Goal: Task Accomplishment & Management: Use online tool/utility

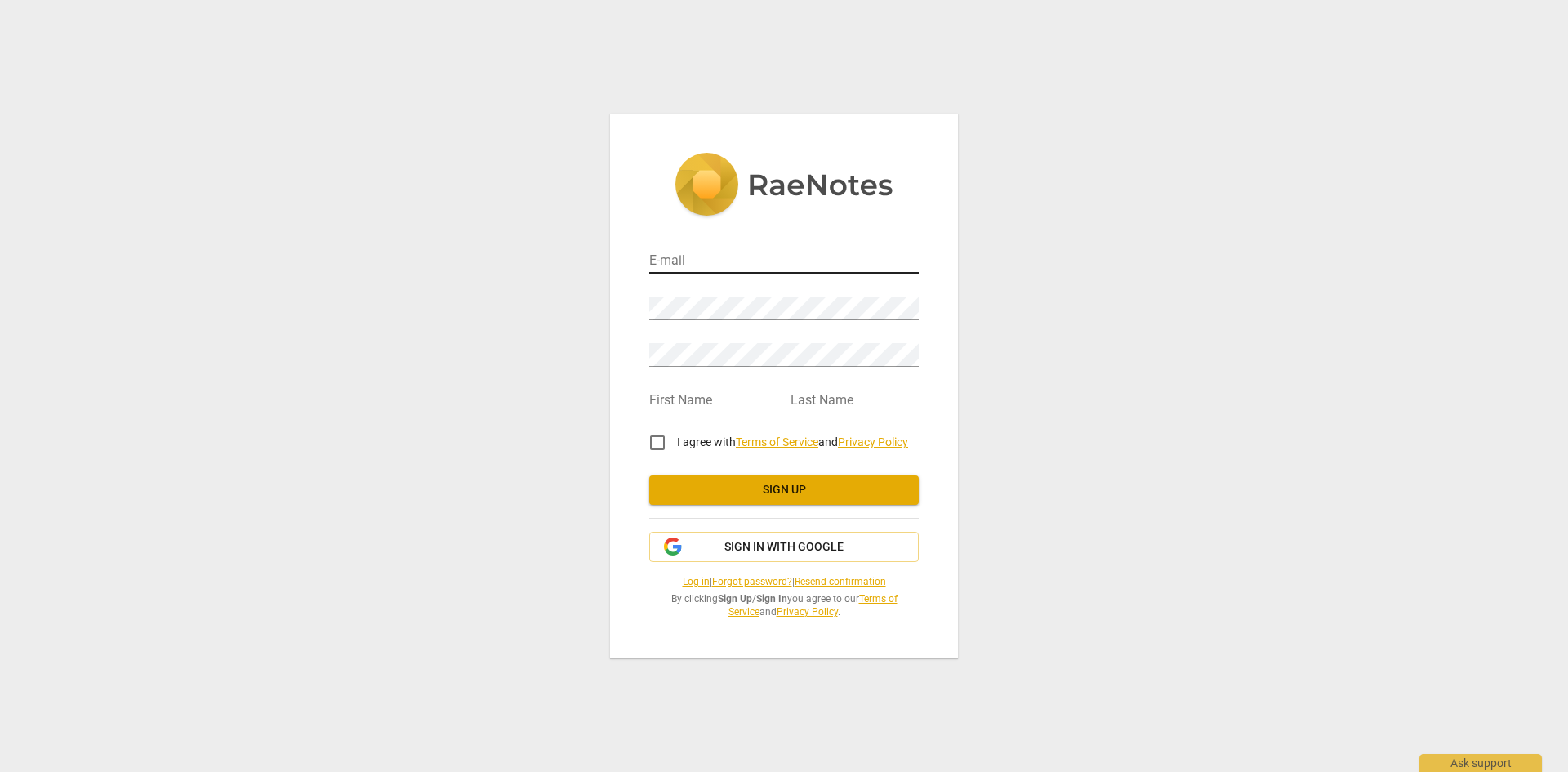
click at [695, 265] on input "email" at bounding box center [784, 262] width 270 height 23
type input "[EMAIL_ADDRESS][DOMAIN_NAME]"
type input "[PERSON_NAME]"
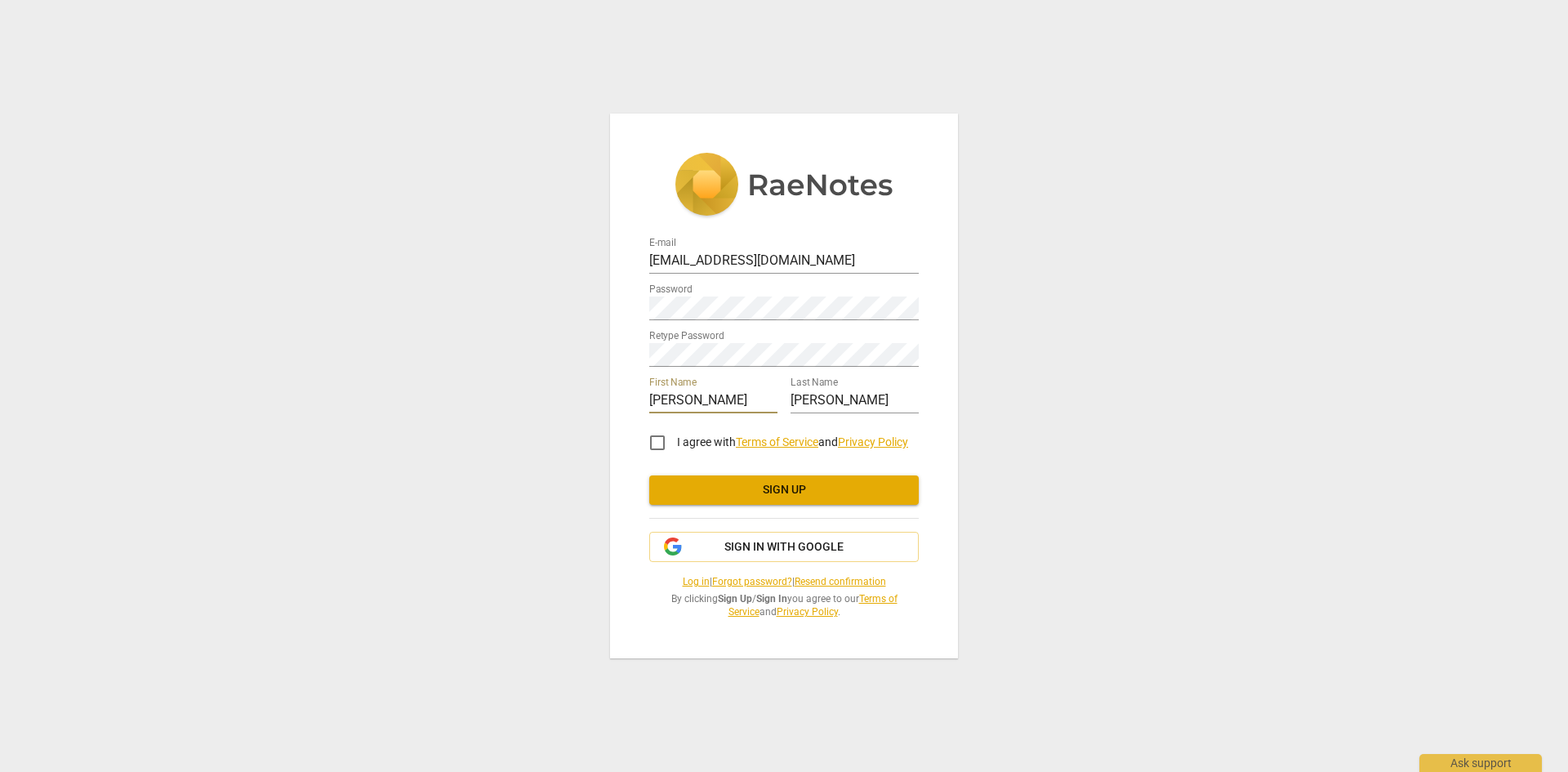
click at [658, 441] on input "I agree with Terms of Service and Privacy Policy" at bounding box center [658, 442] width 39 height 39
click at [784, 492] on span "Sign up" at bounding box center [784, 490] width 244 height 16
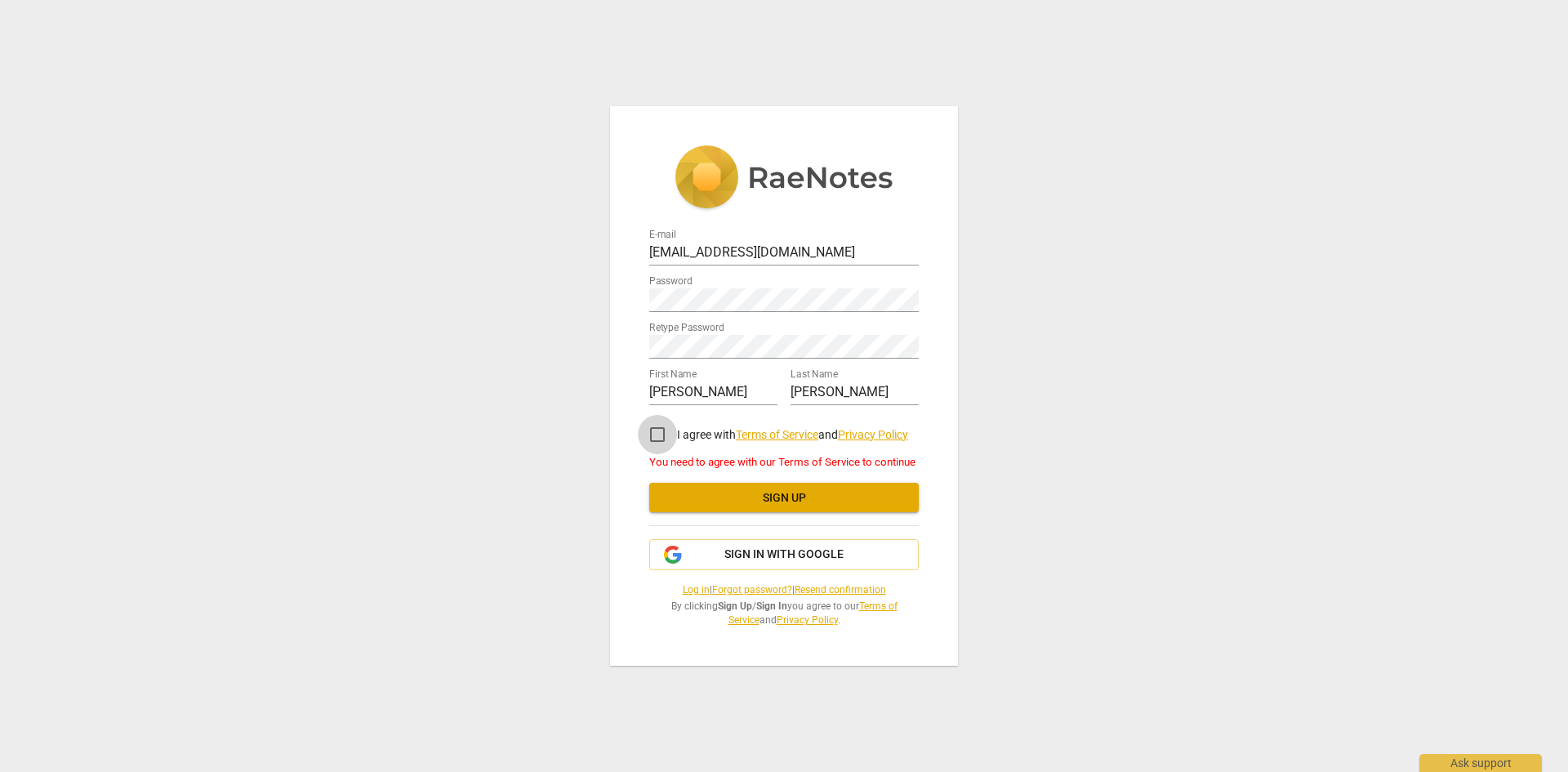
click at [661, 439] on input "I agree with Terms of Service and Privacy Policy" at bounding box center [658, 434] width 39 height 39
checkbox input "true"
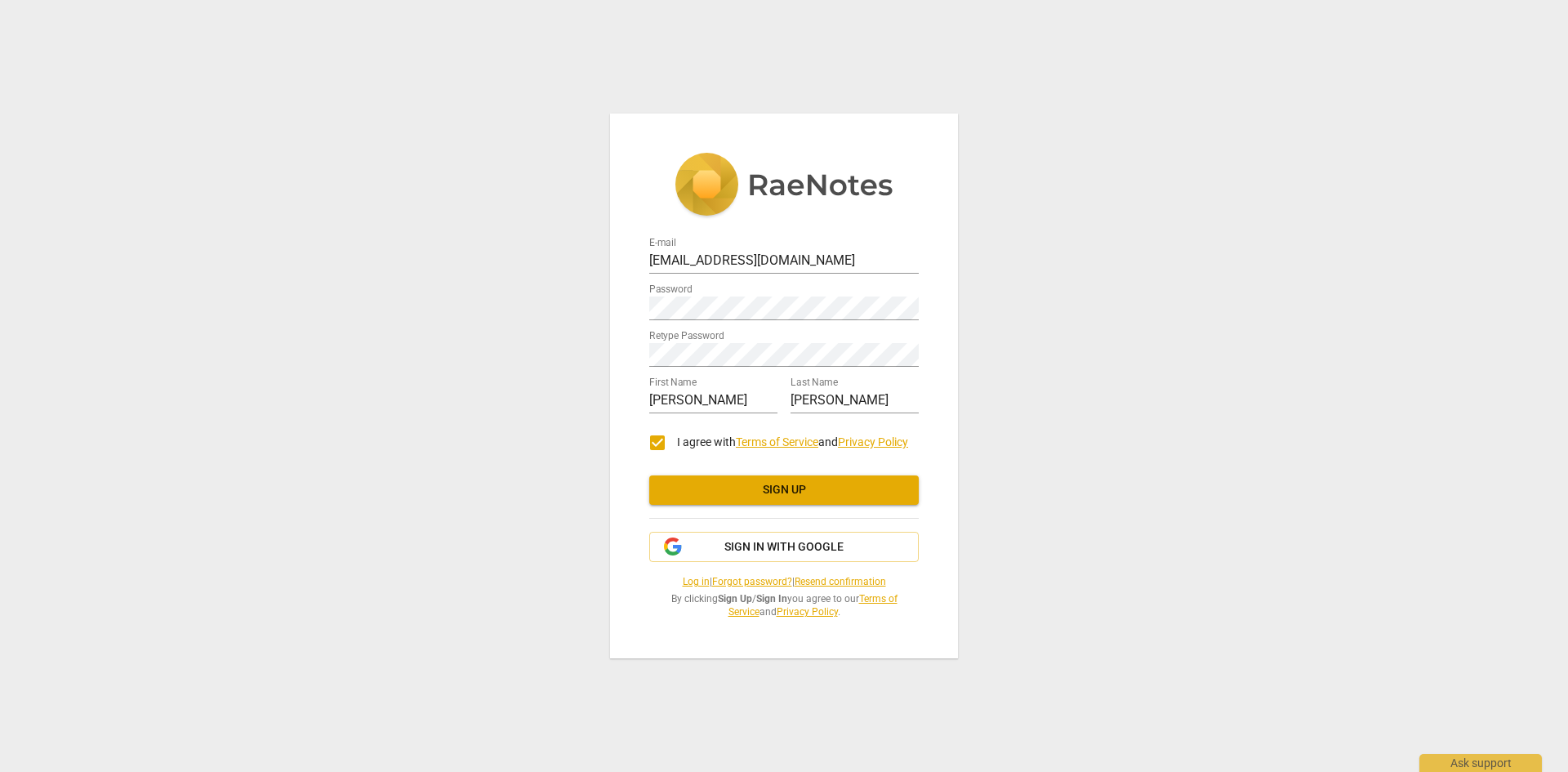
click at [789, 490] on span "Sign up" at bounding box center [784, 490] width 244 height 16
click at [691, 261] on input "email" at bounding box center [784, 262] width 270 height 23
type input "[EMAIL_ADDRESS][DOMAIN_NAME]"
type input "[PERSON_NAME]"
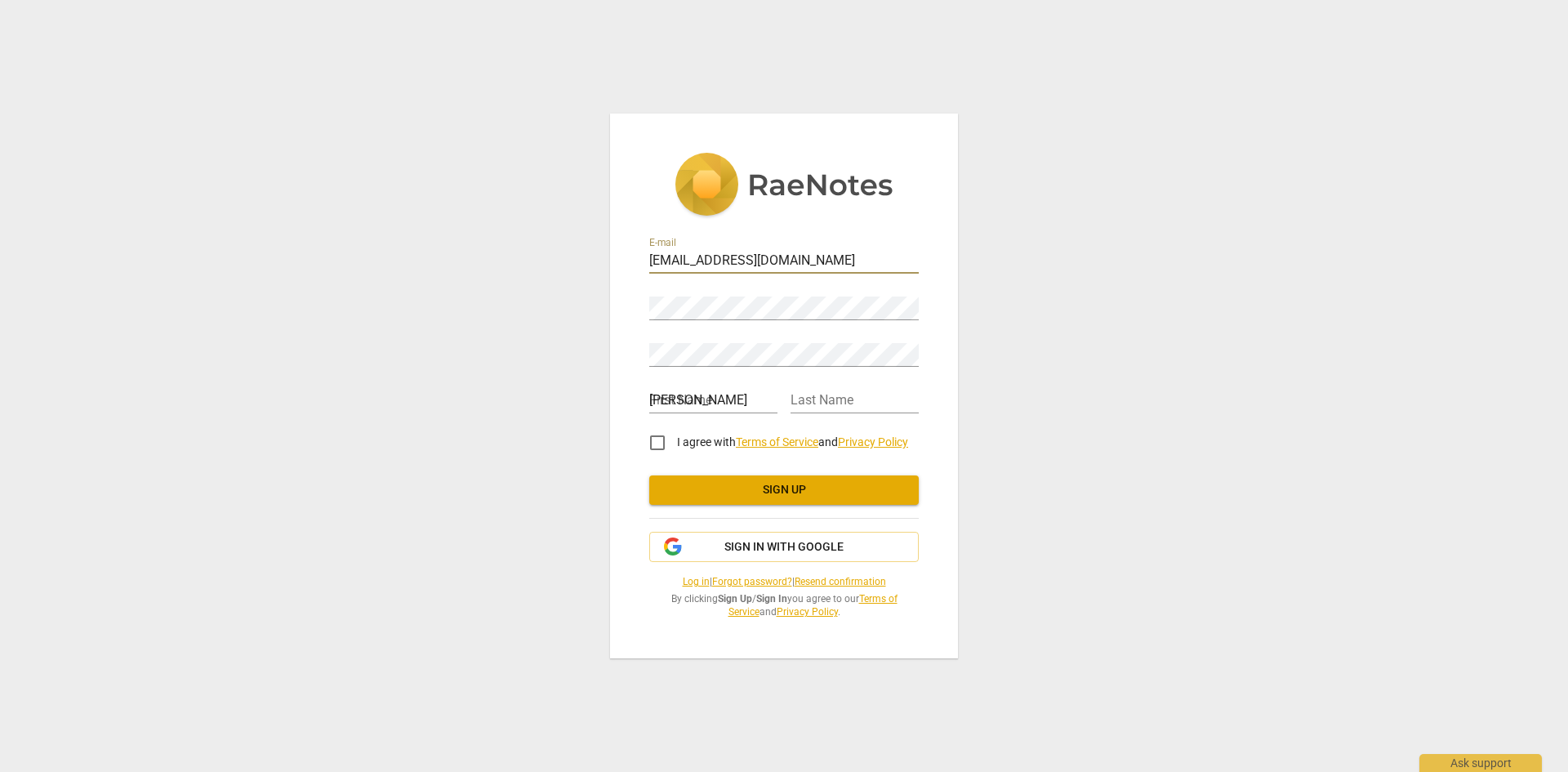
type input "[PERSON_NAME]"
click at [777, 543] on span "Sign in with Google" at bounding box center [784, 547] width 119 height 16
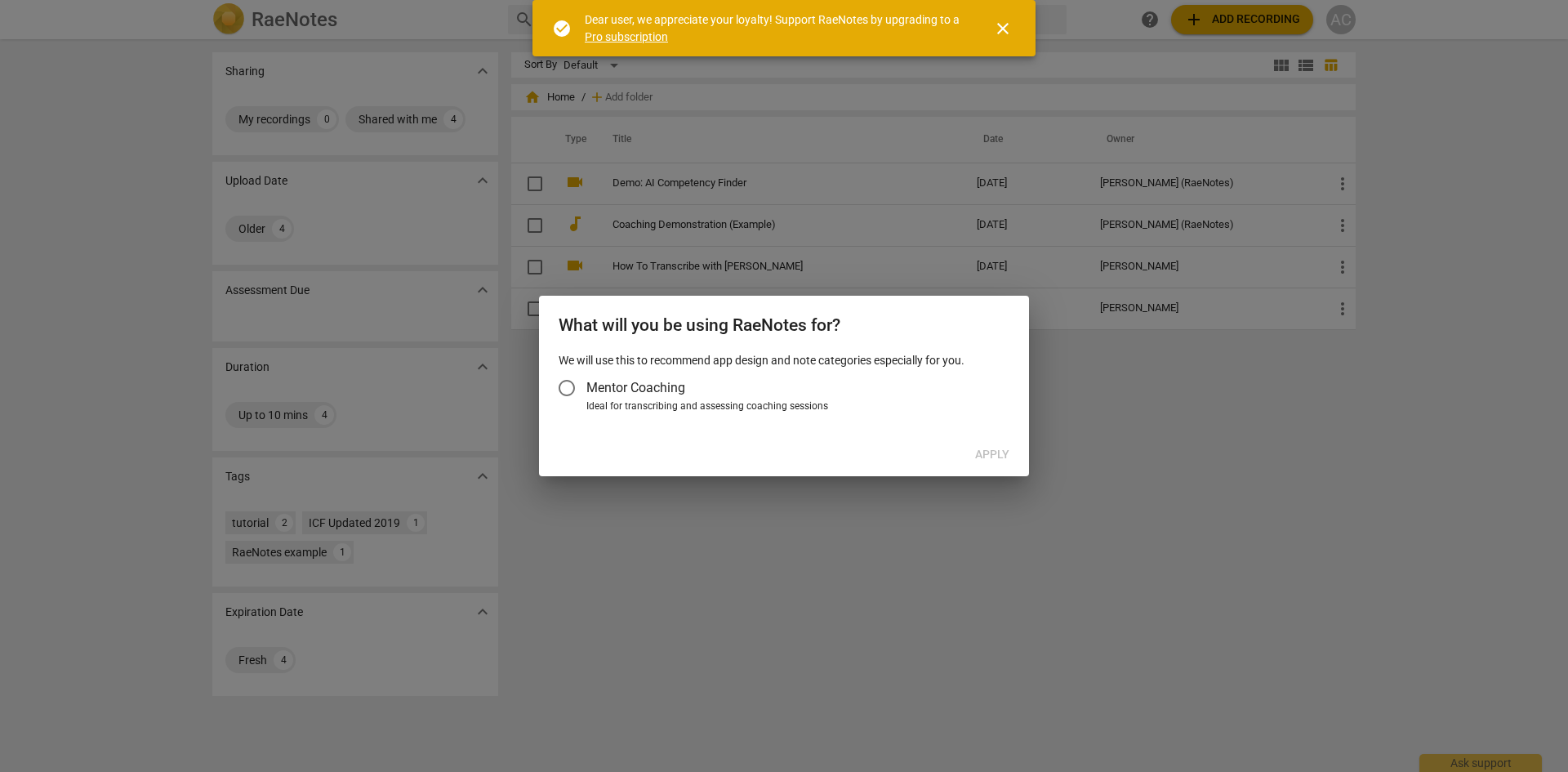
click at [566, 391] on input "Mentor Coaching" at bounding box center [567, 388] width 39 height 39
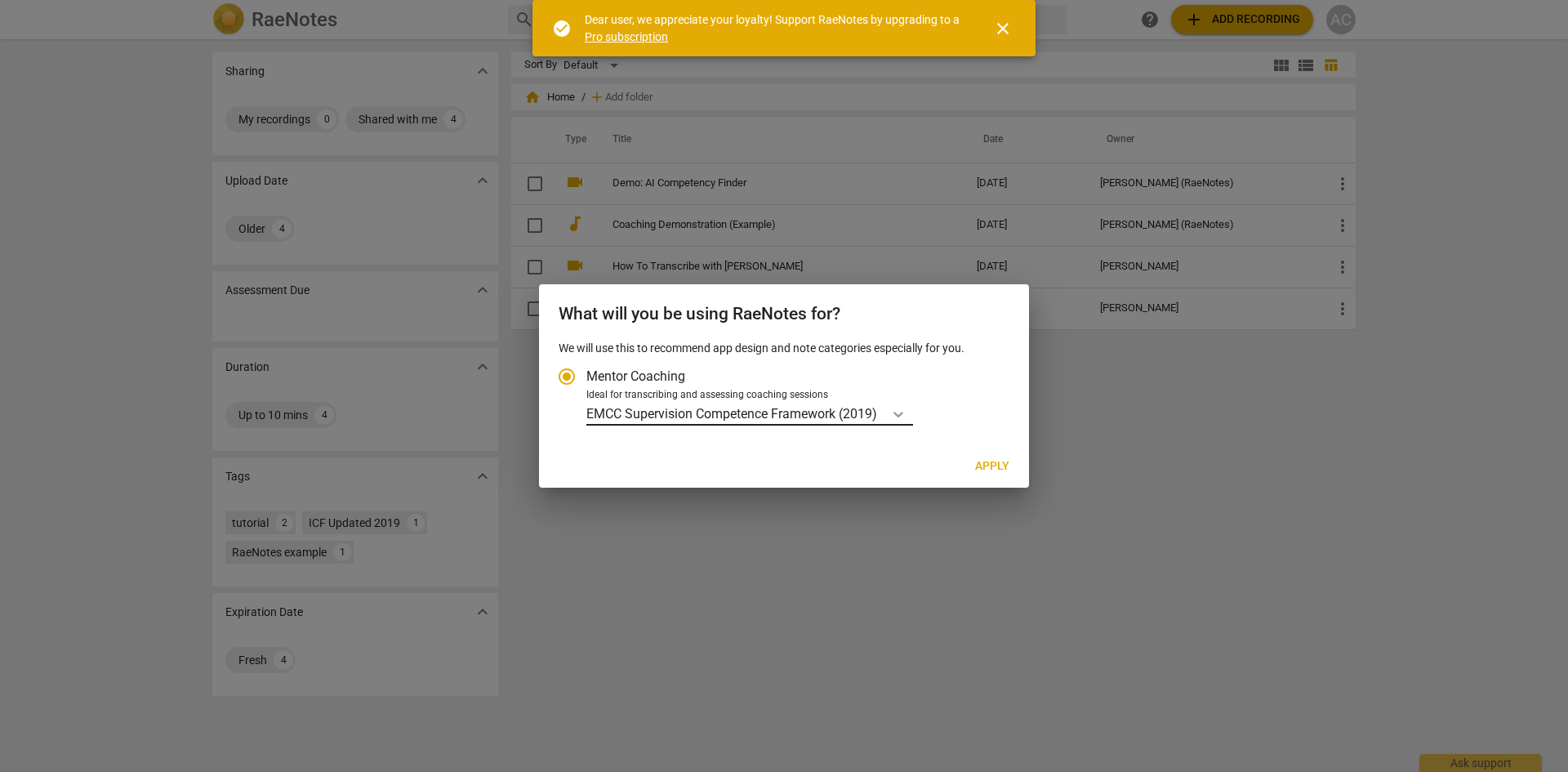
click at [903, 414] on icon "Account type" at bounding box center [898, 414] width 10 height 6
click at [0, 0] on input "Ideal for transcribing and assessing coaching sessions EMCC Supervision Compete…" at bounding box center [0, 0] width 0 height 0
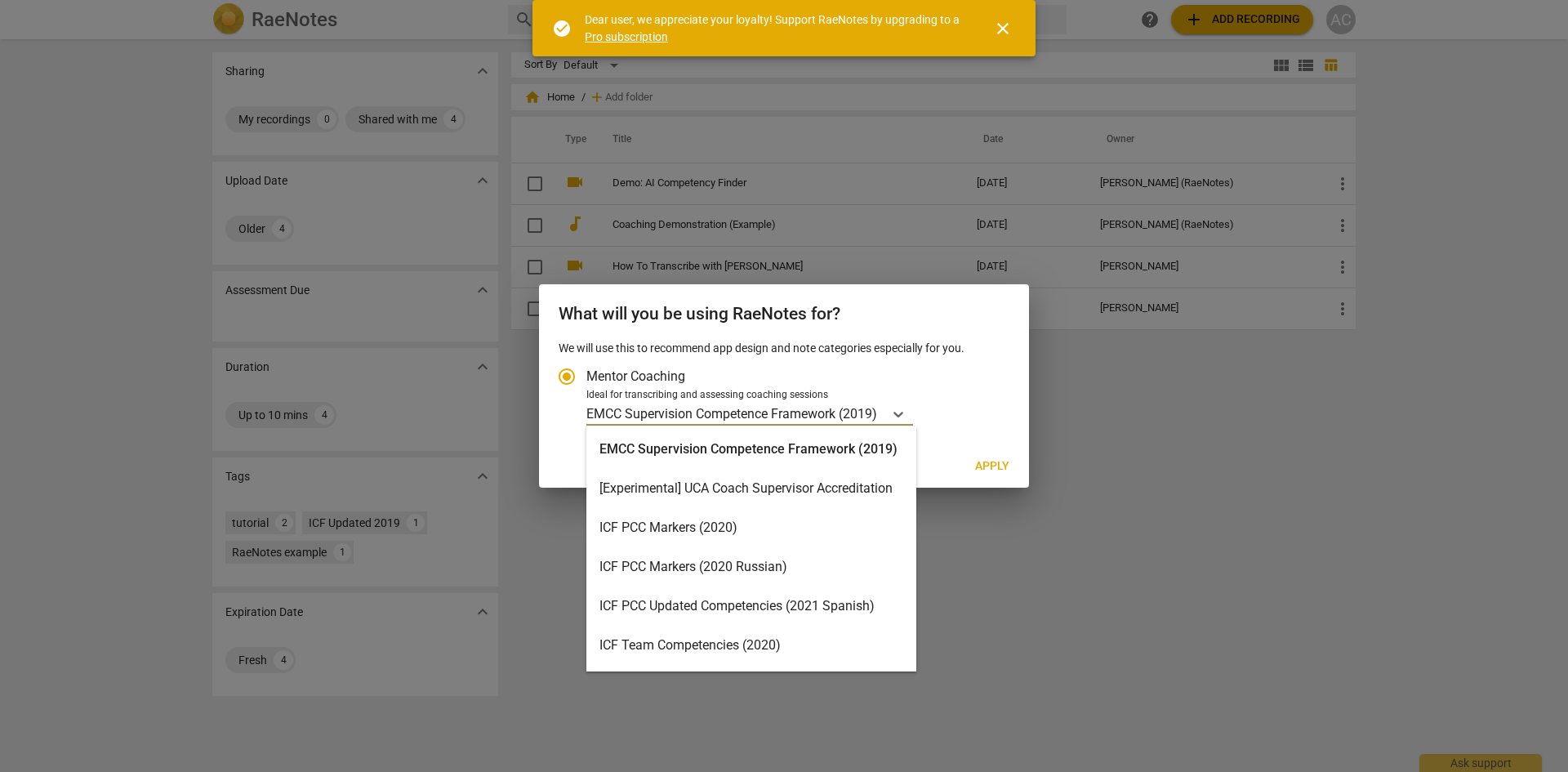
click at [684, 530] on div "ICF PCC Markers (2020)" at bounding box center [751, 528] width 330 height 39
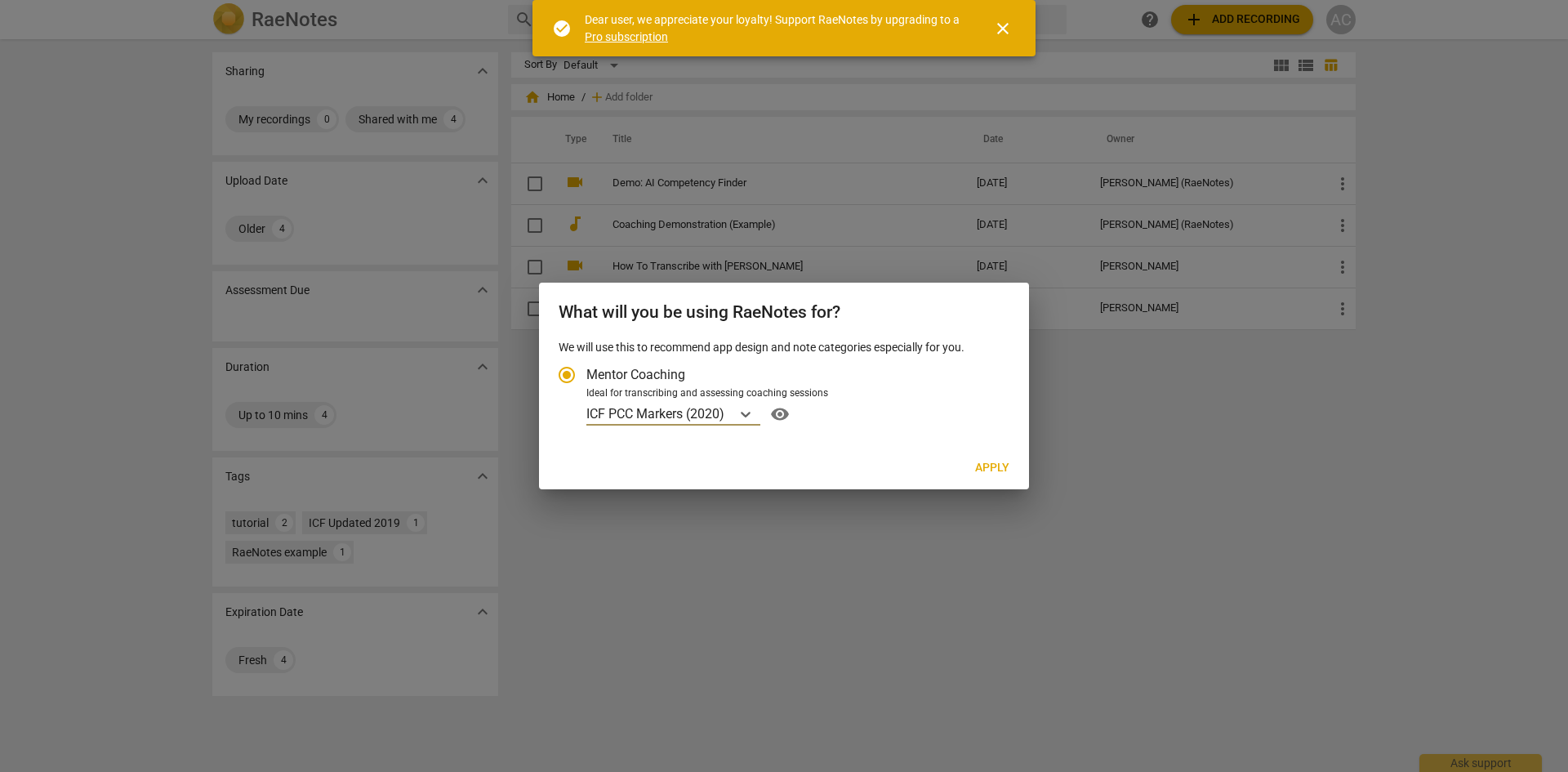
click at [995, 460] on span "Apply" at bounding box center [992, 467] width 34 height 16
radio input "false"
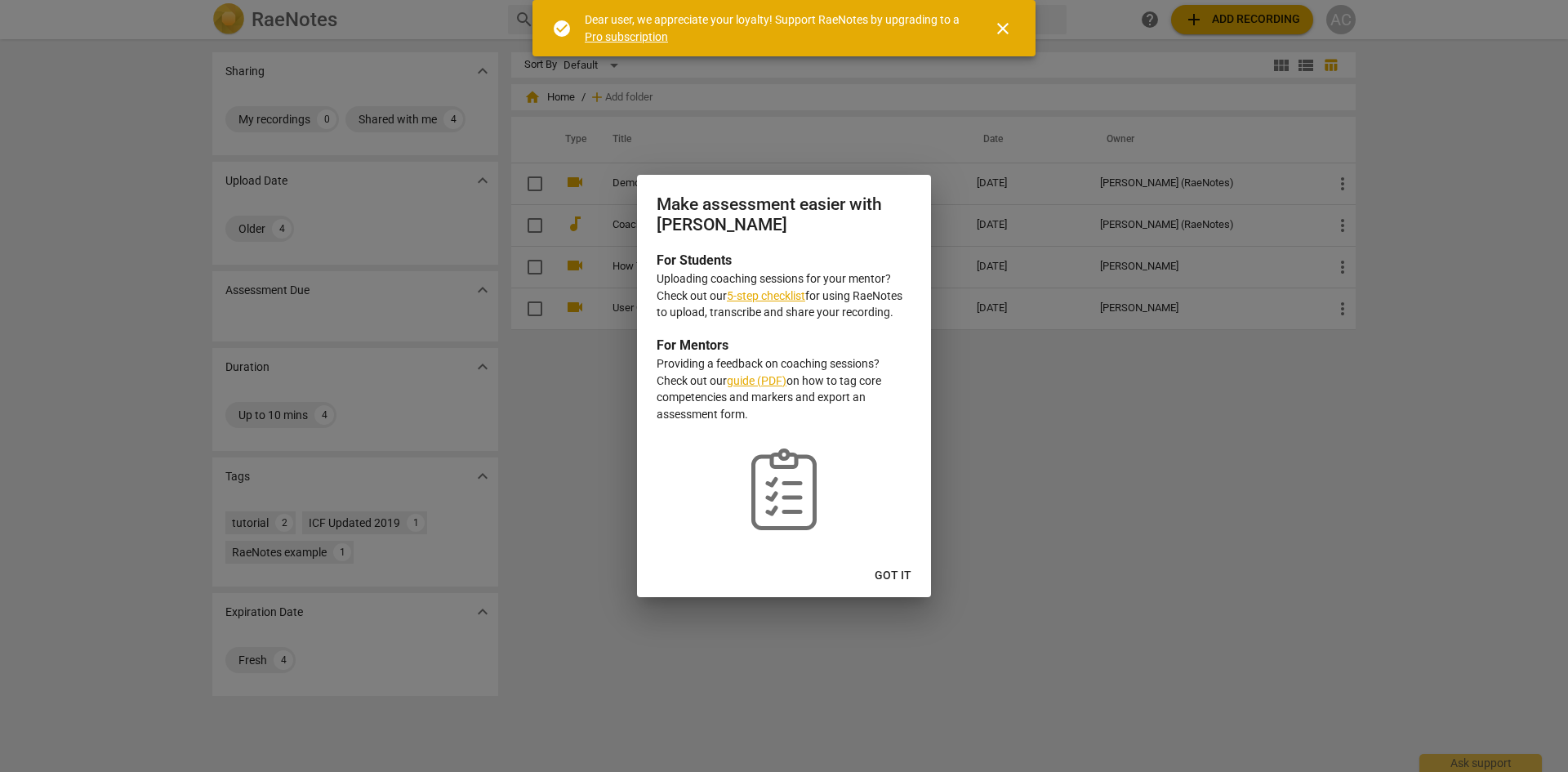
click at [776, 300] on link "5-step checklist" at bounding box center [766, 295] width 79 height 13
click at [750, 379] on link "guide (PDF)" at bounding box center [756, 380] width 59 height 13
click at [893, 574] on span "Got it" at bounding box center [894, 575] width 37 height 16
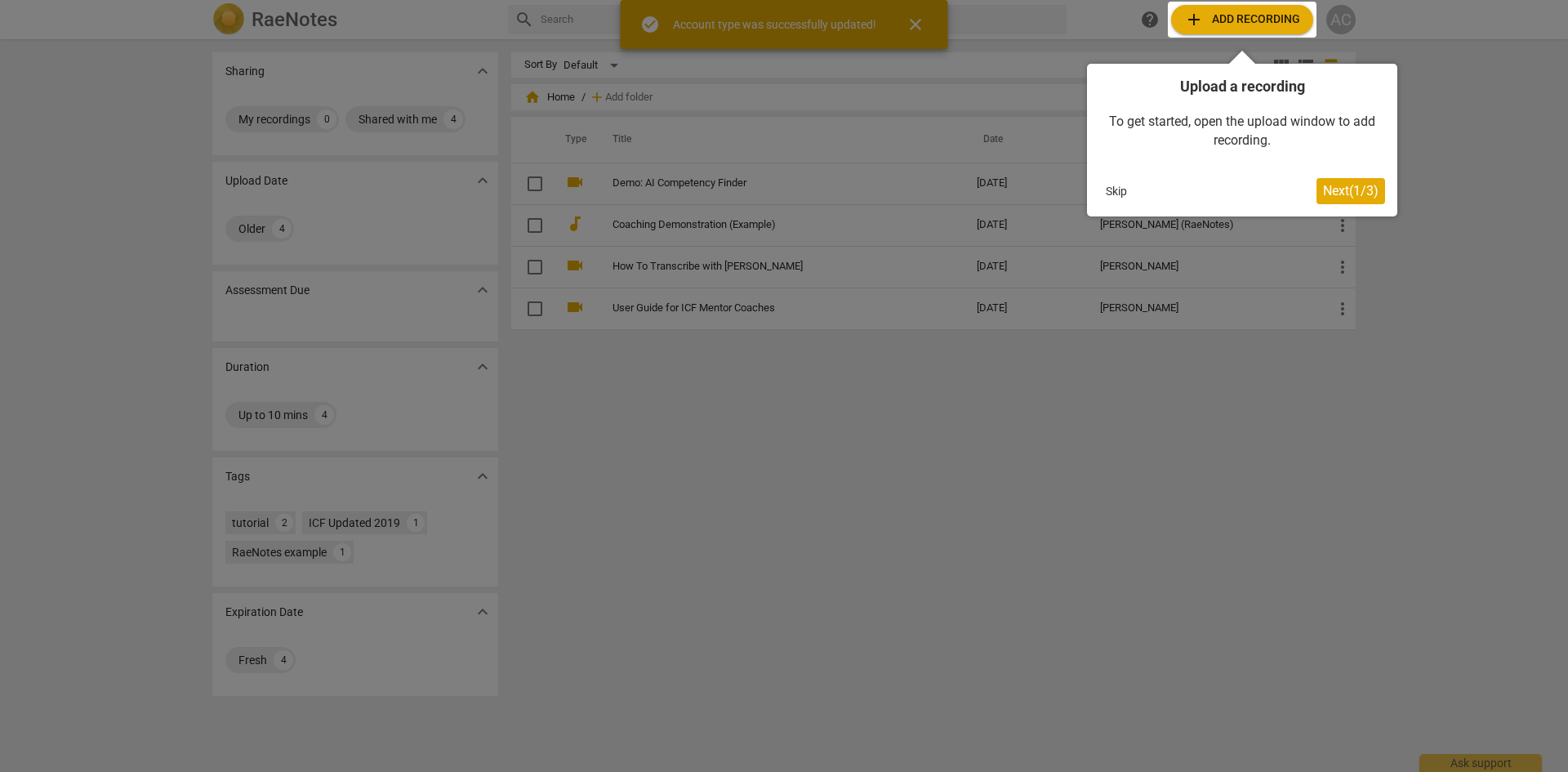
click at [1225, 11] on div at bounding box center [1242, 19] width 148 height 36
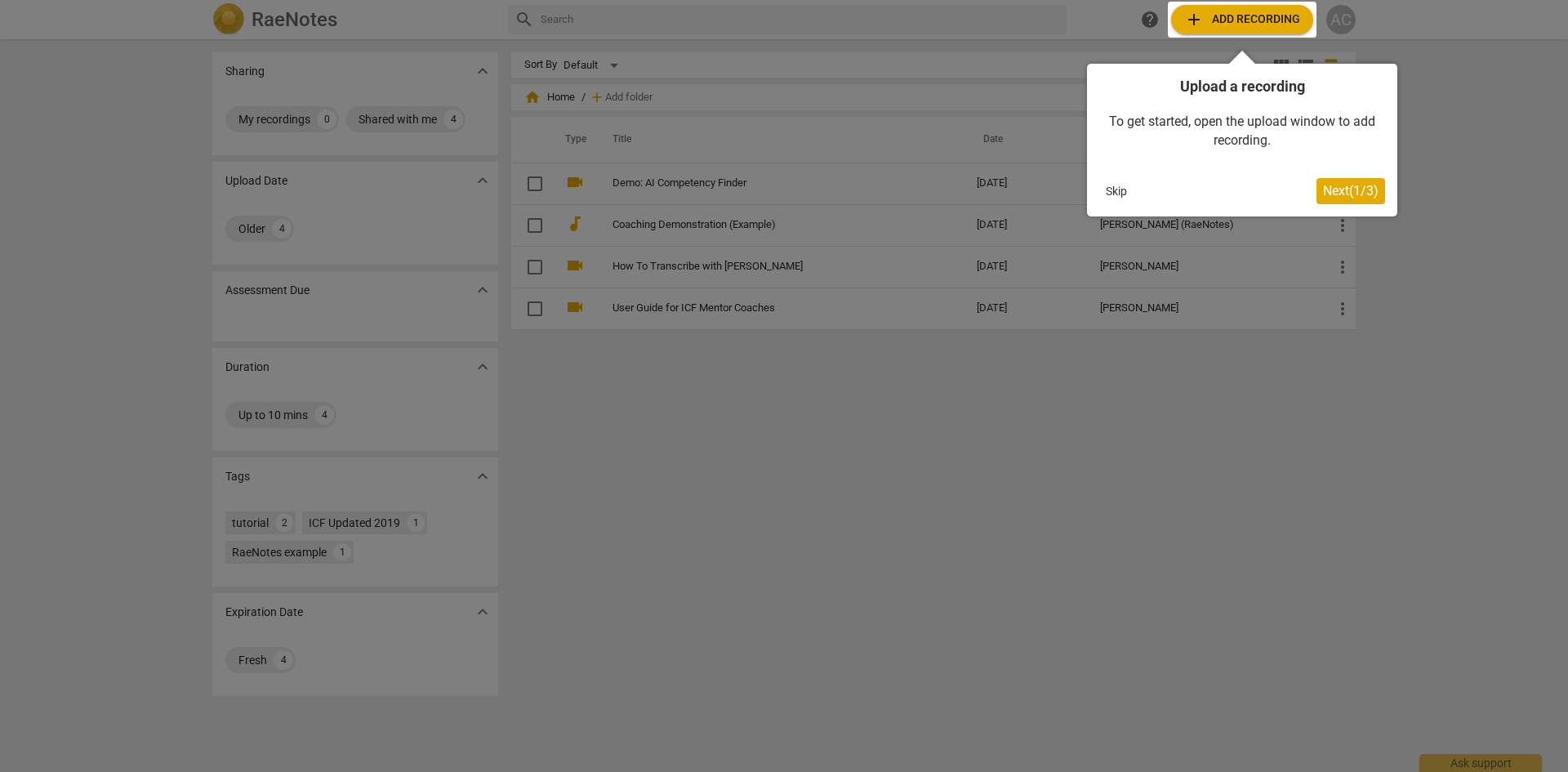
click at [1218, 18] on div at bounding box center [1242, 19] width 148 height 36
click at [1327, 196] on span "Next ( 1 / 3 )" at bounding box center [1351, 191] width 55 height 16
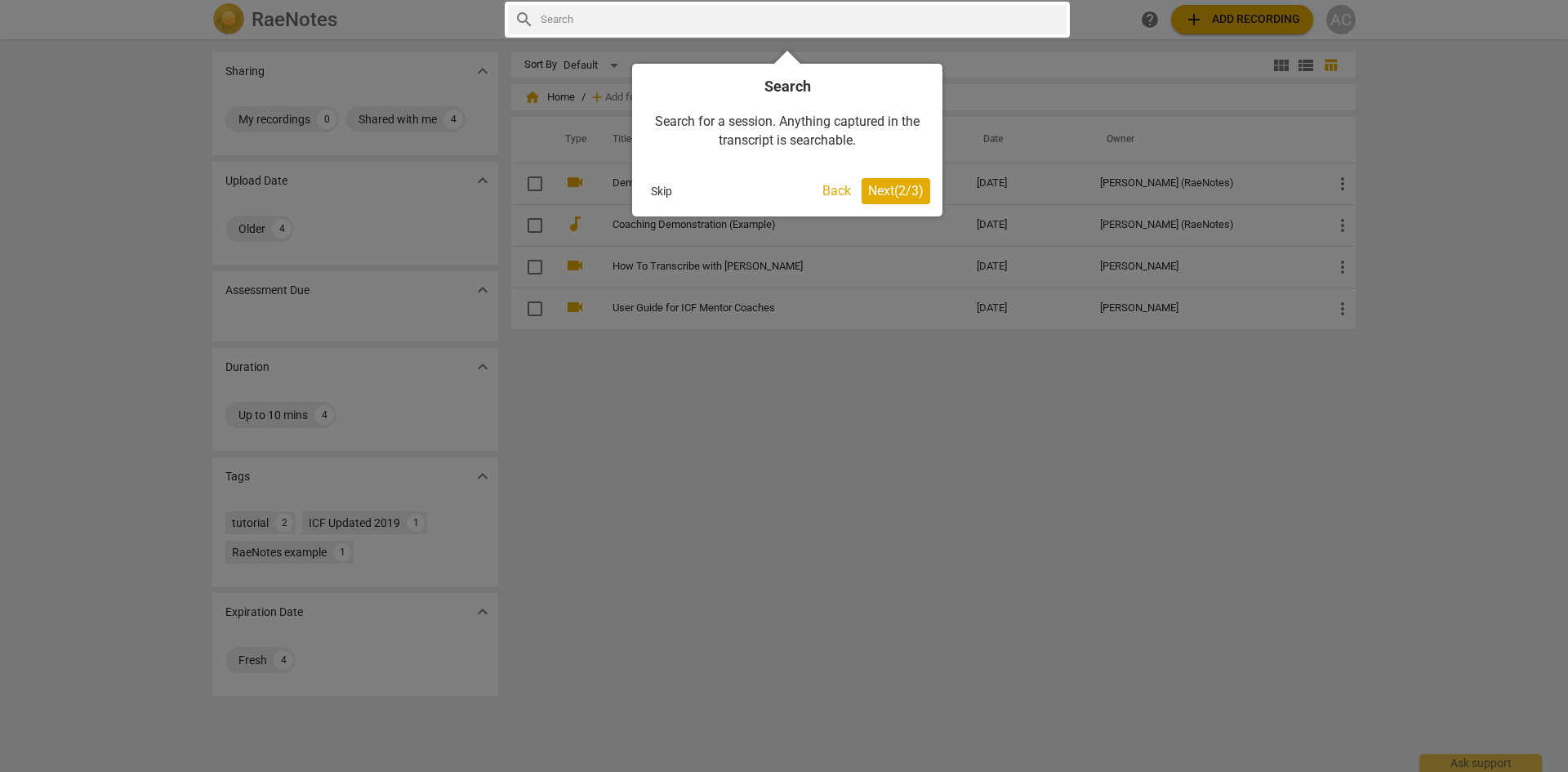
click at [898, 190] on span "Next ( 2 / 3 )" at bounding box center [896, 191] width 55 height 16
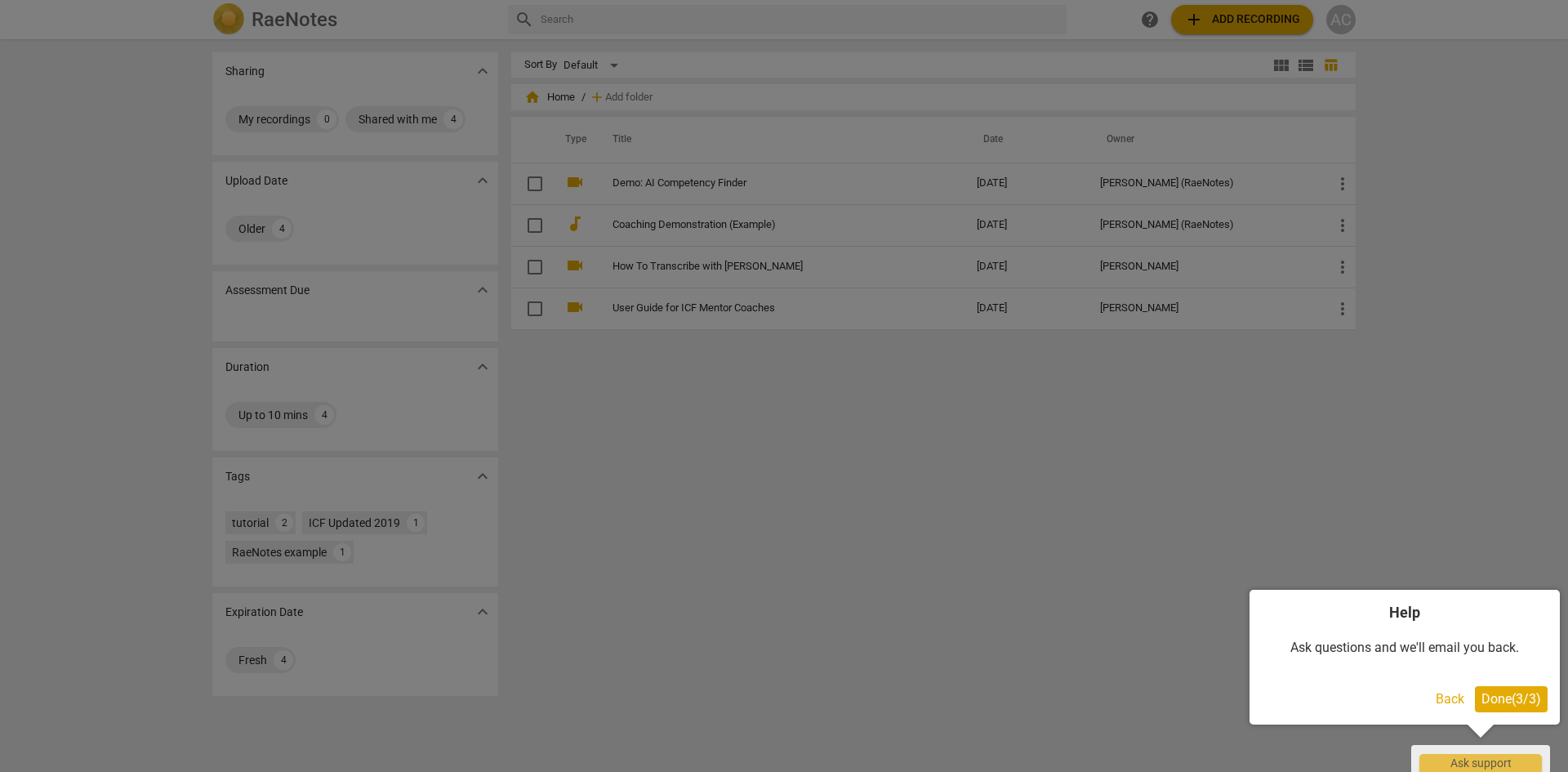
click at [1492, 706] on button "Done ( 3 / 3 )" at bounding box center [1511, 698] width 73 height 26
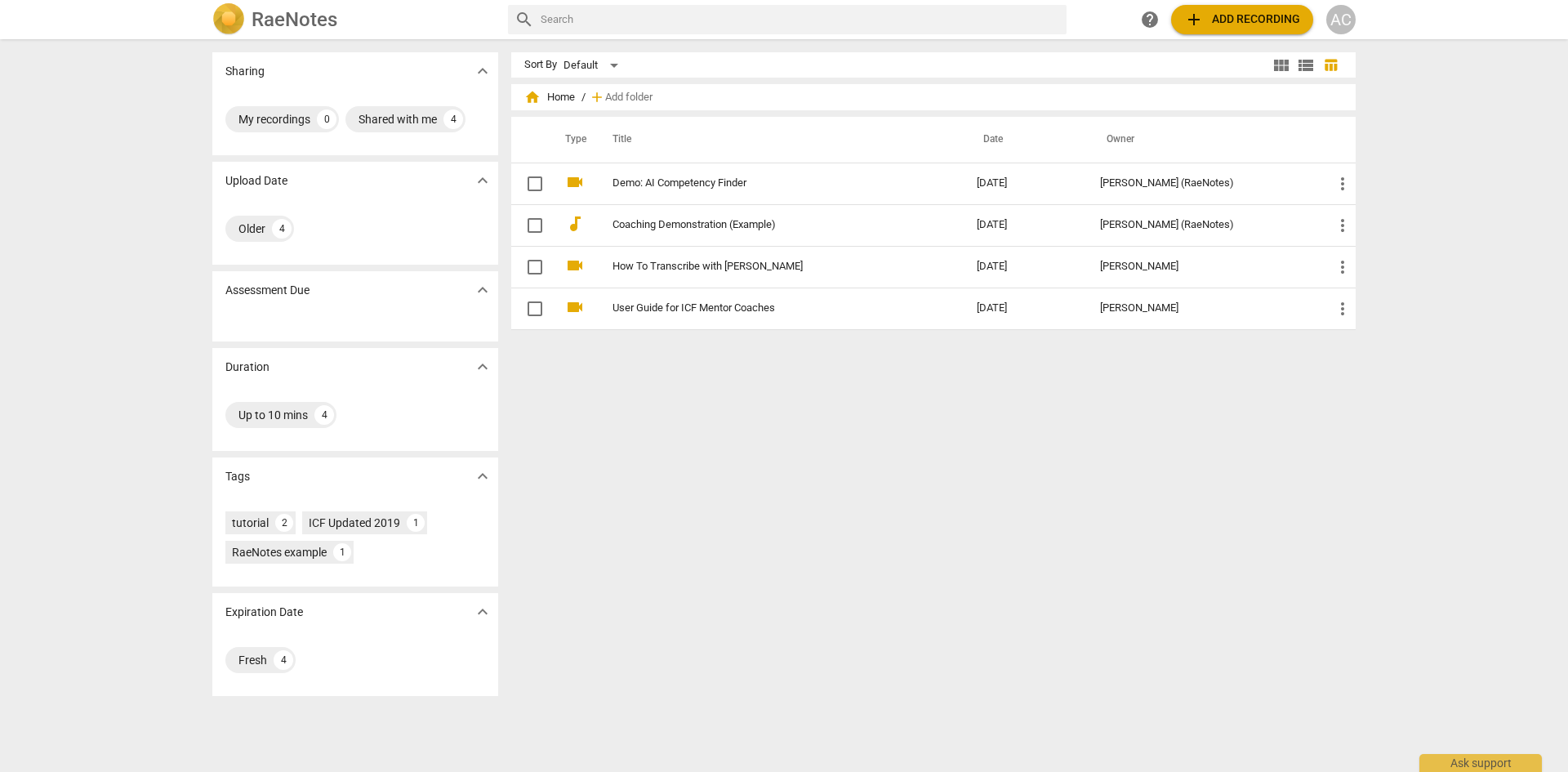
click at [1234, 18] on span "add Add recording" at bounding box center [1243, 19] width 116 height 19
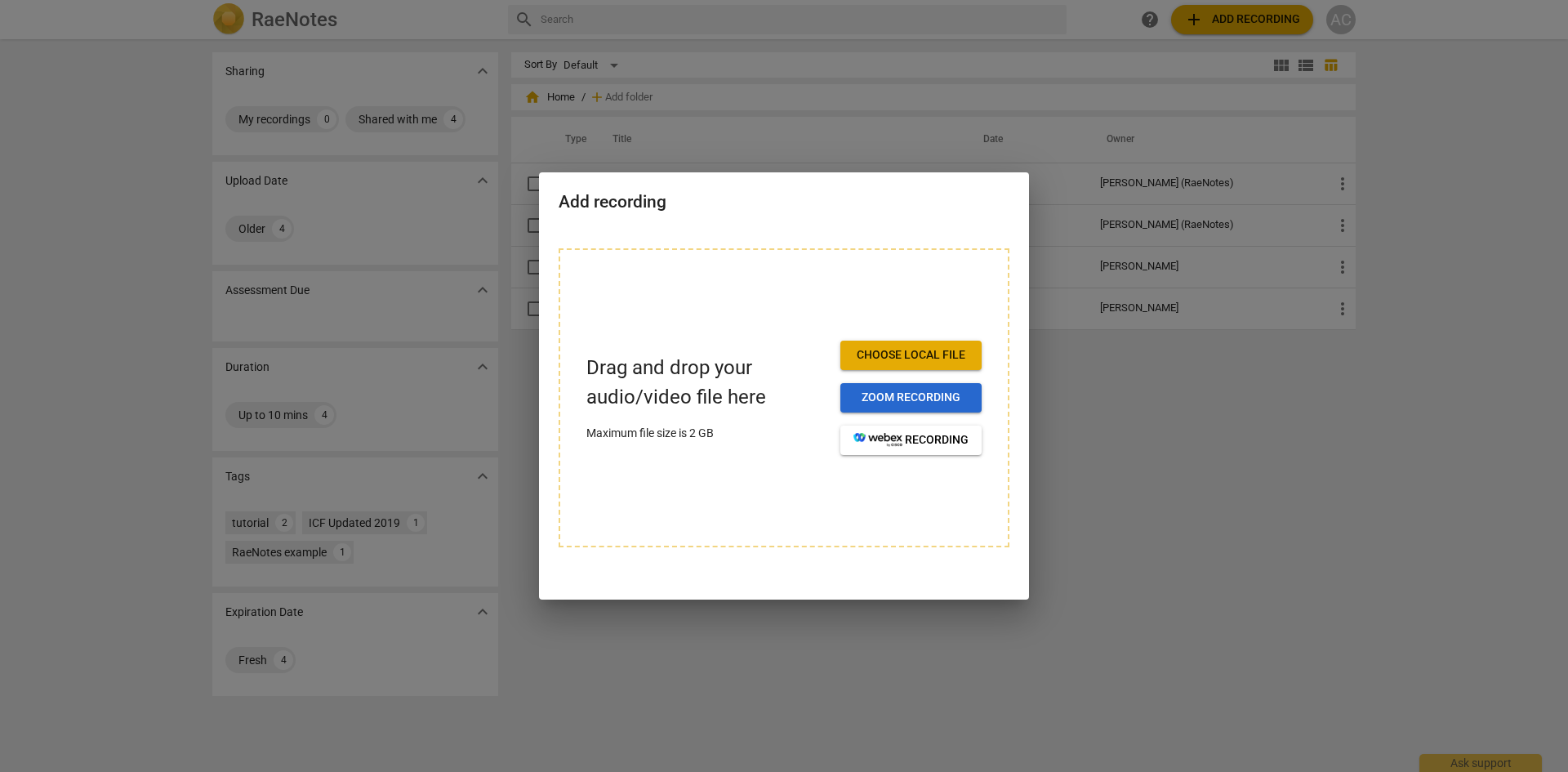
click at [890, 400] on span "Zoom recording" at bounding box center [911, 398] width 115 height 16
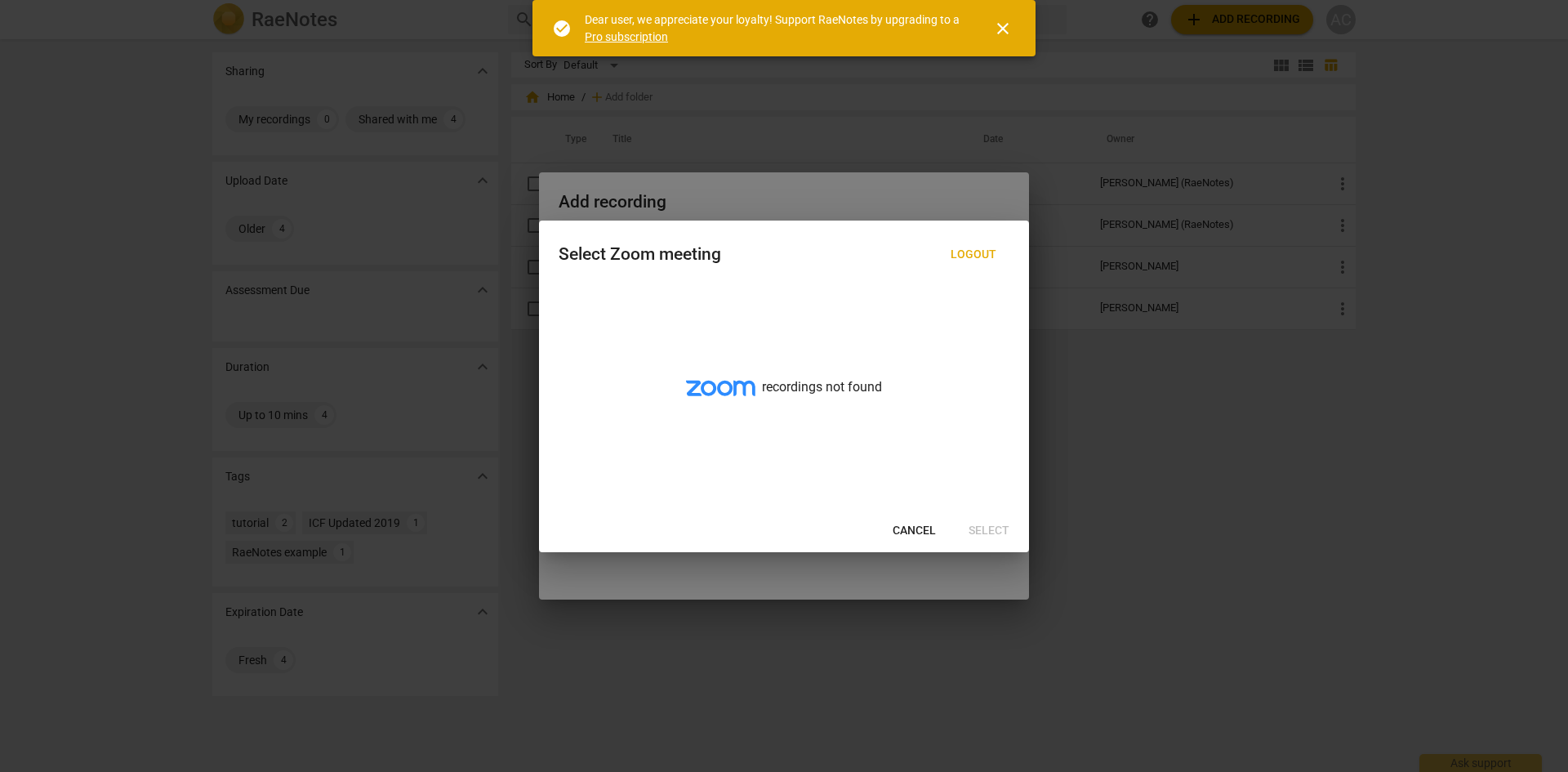
click at [906, 527] on span "Cancel" at bounding box center [914, 531] width 44 height 16
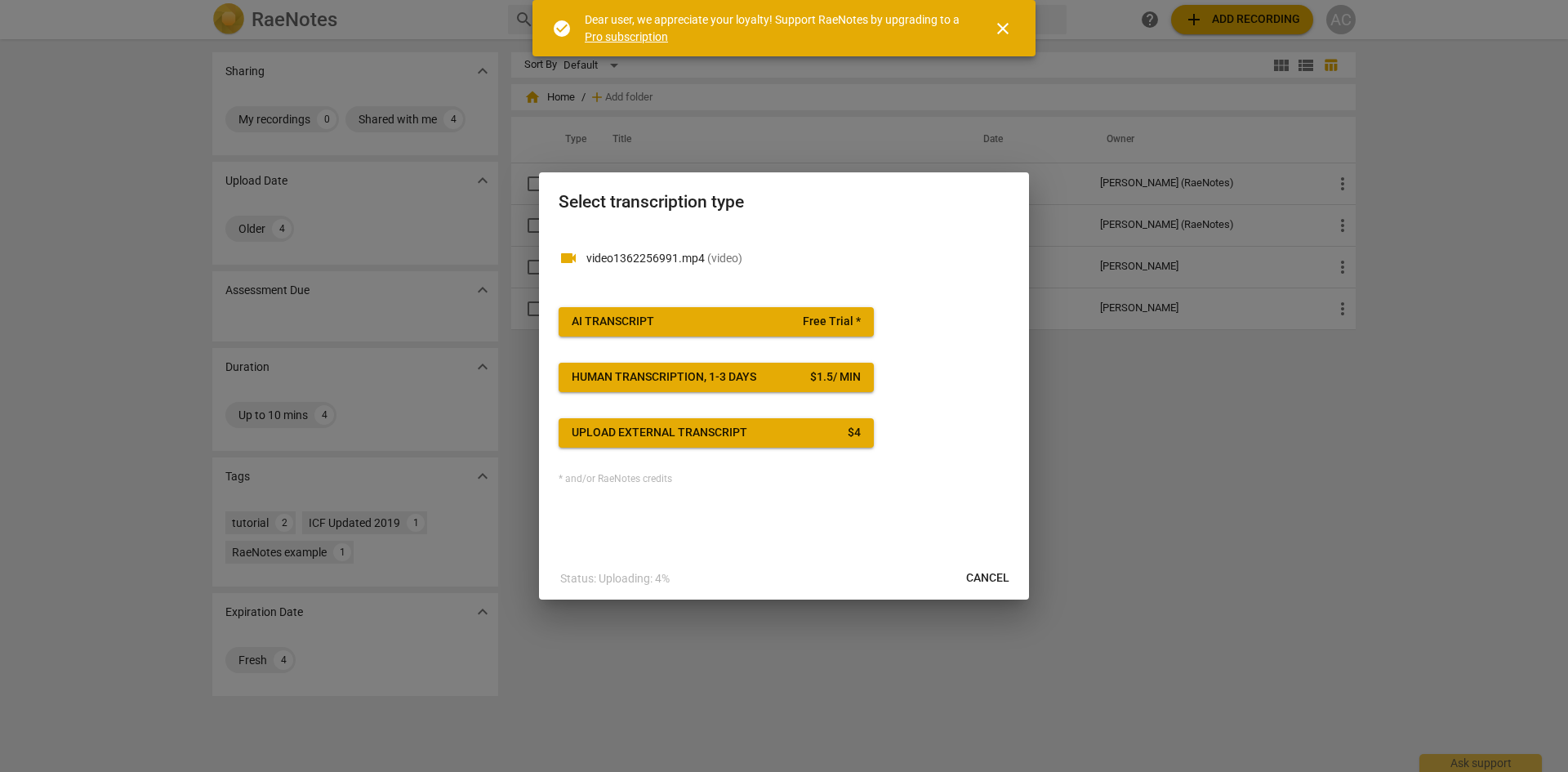
click at [704, 317] on span "AI Transcript Free Trial *" at bounding box center [716, 321] width 289 height 16
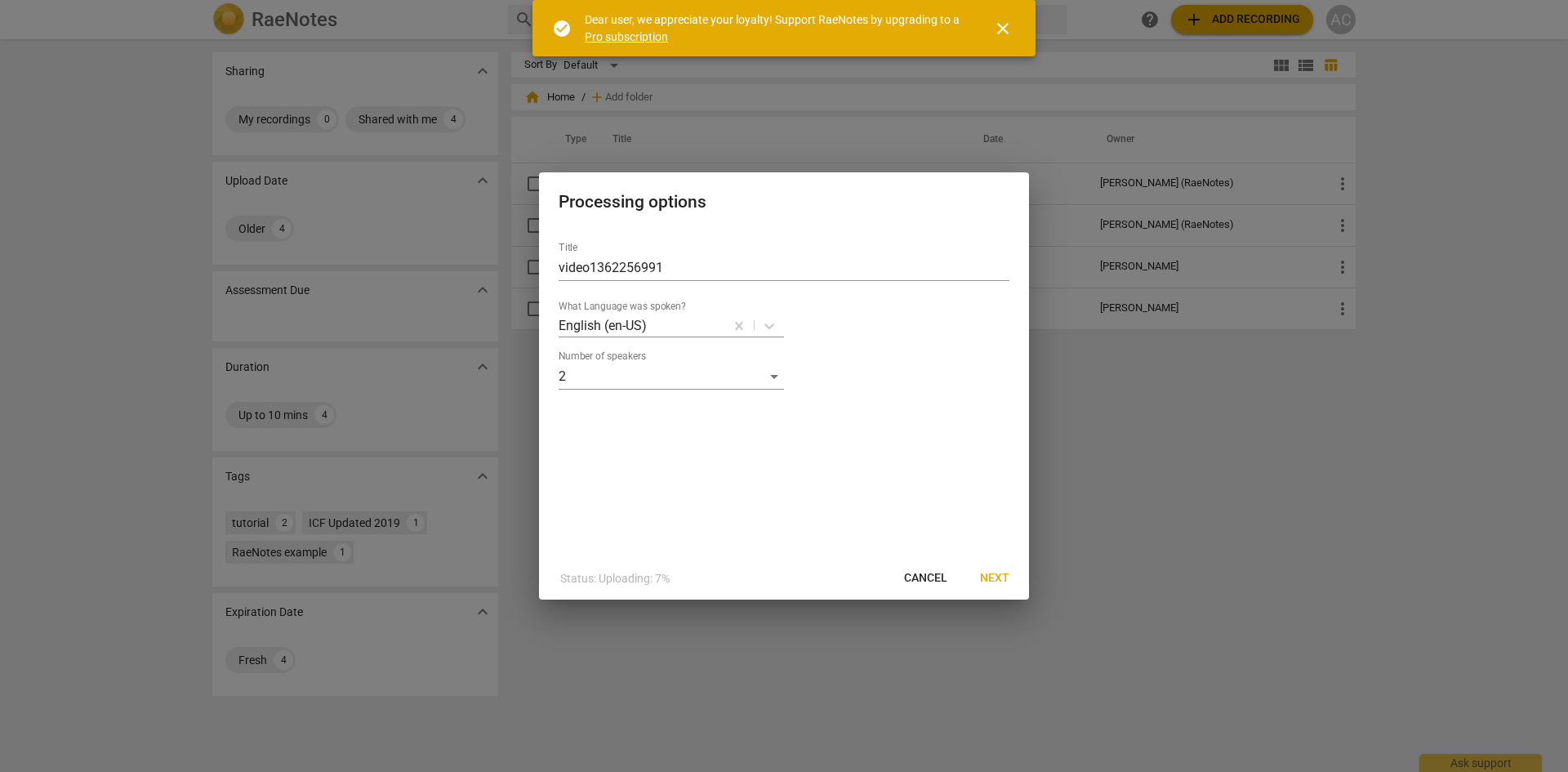
click at [1002, 578] on span "Next" at bounding box center [995, 578] width 29 height 16
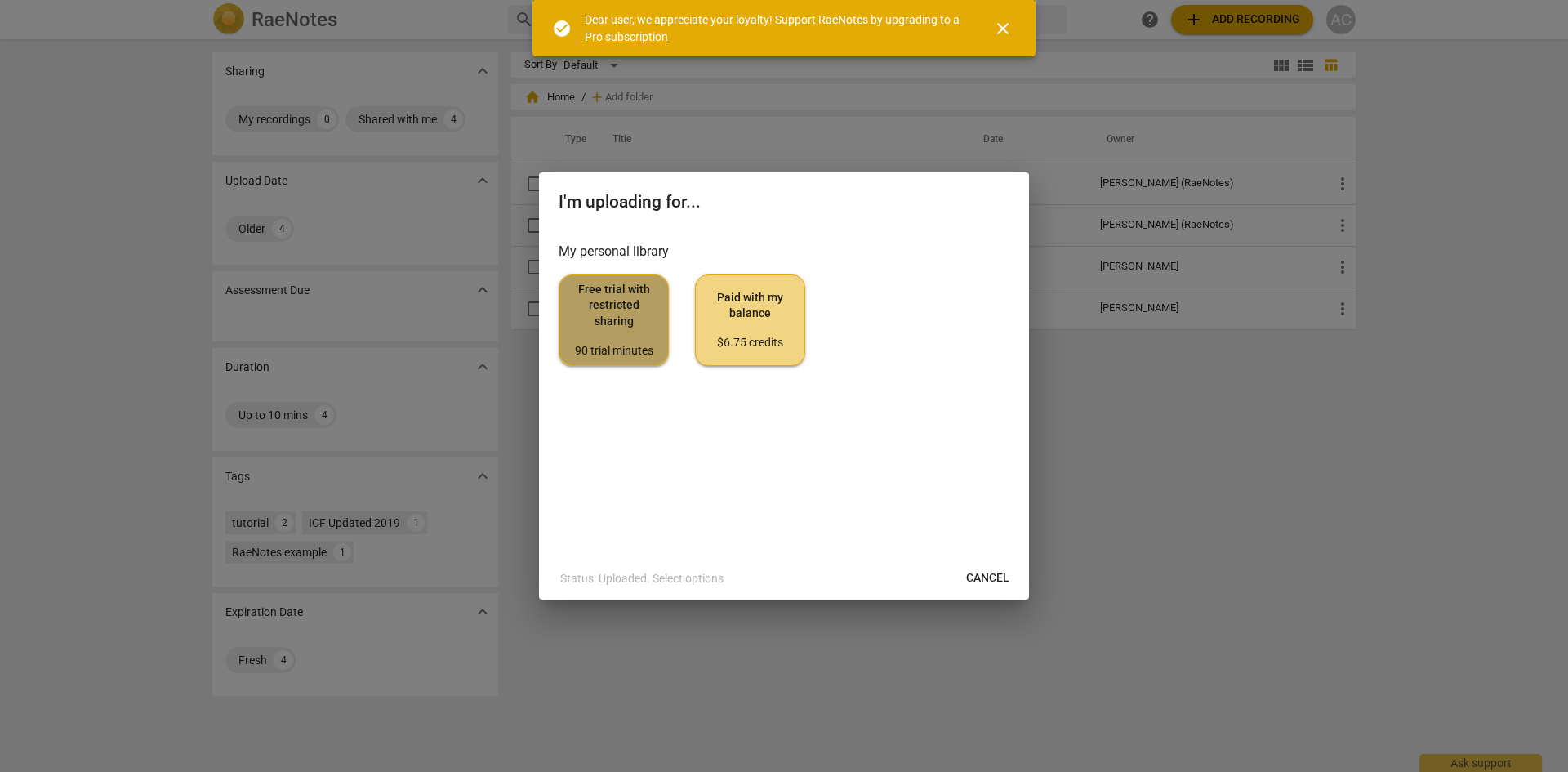
click at [612, 312] on span "Free trial with restricted sharing 90 trial minutes" at bounding box center [613, 319] width 82 height 77
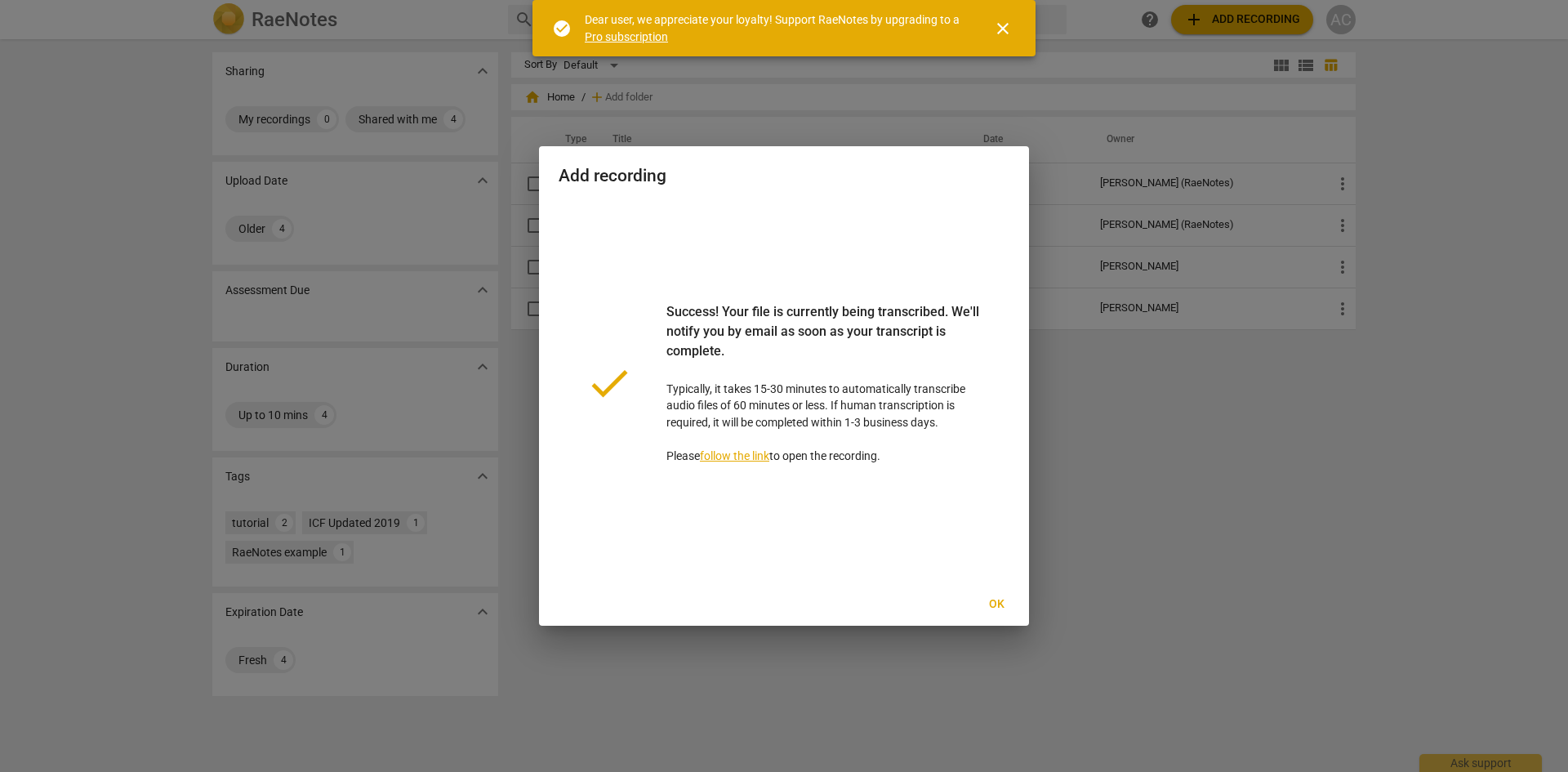
click at [738, 456] on link "follow the link" at bounding box center [735, 455] width 70 height 13
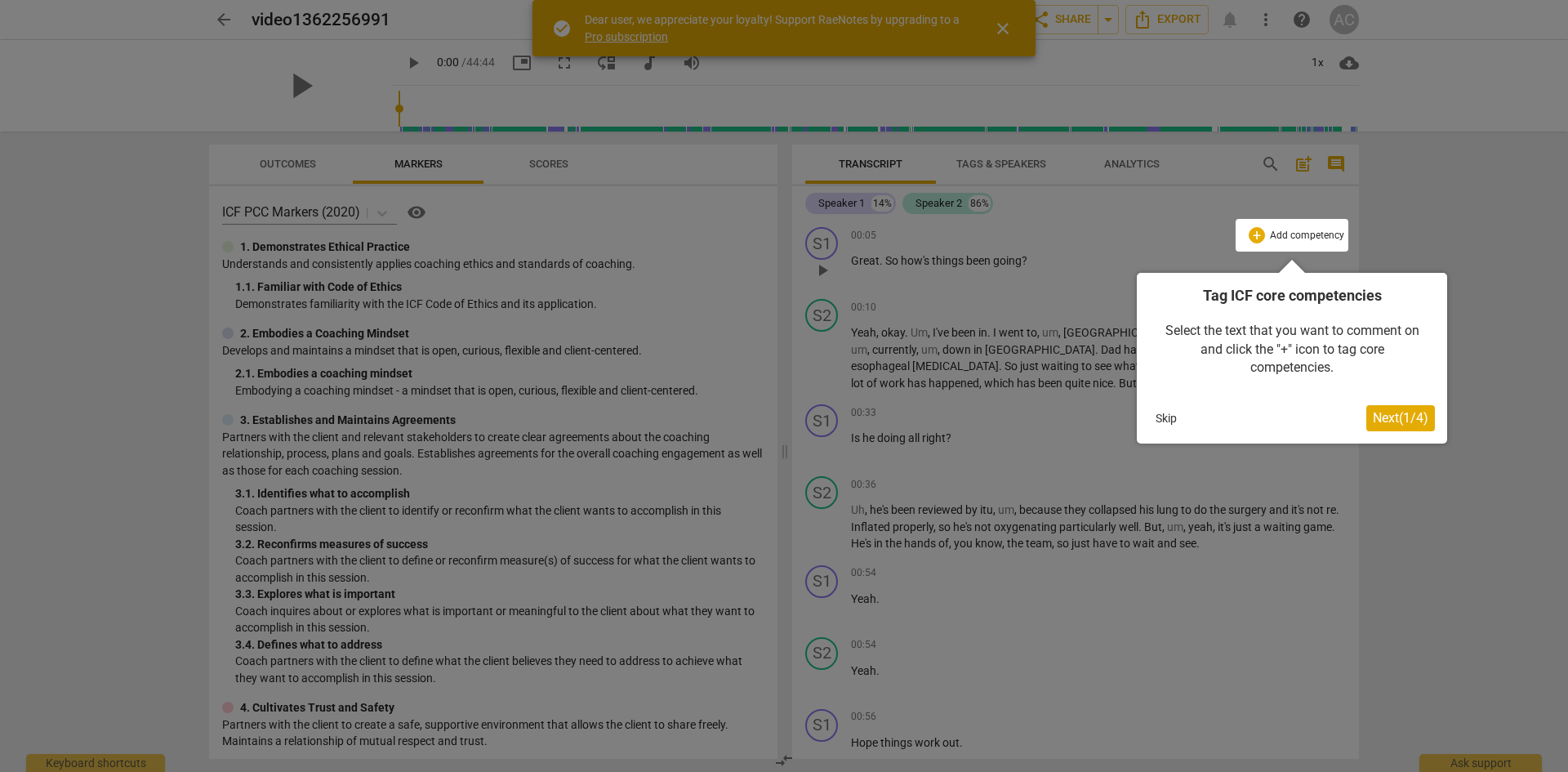
click at [1403, 421] on span "Next ( 1 / 4 )" at bounding box center [1400, 418] width 55 height 16
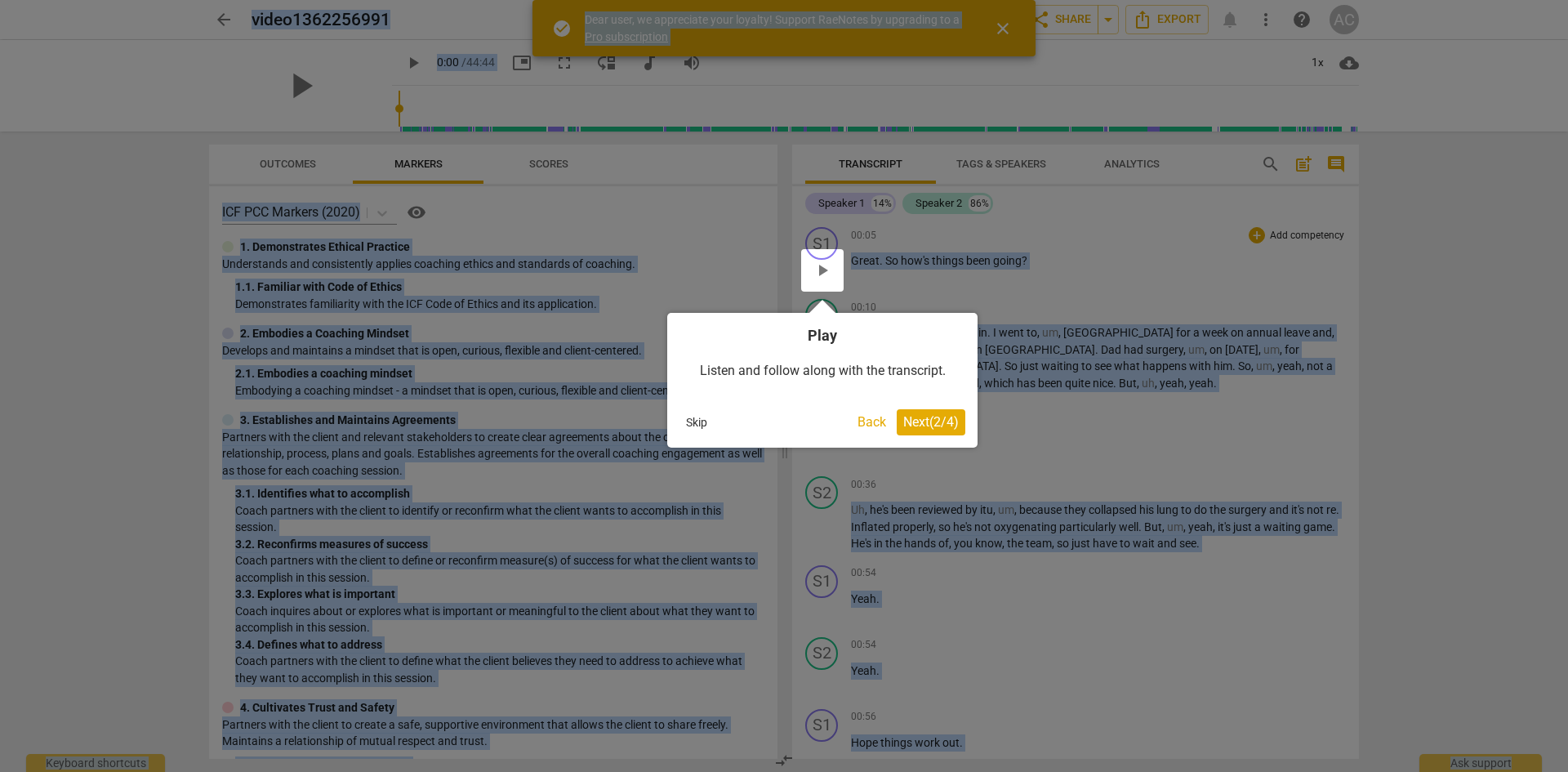
click at [923, 421] on span "Next ( 2 / 4 )" at bounding box center [931, 422] width 55 height 16
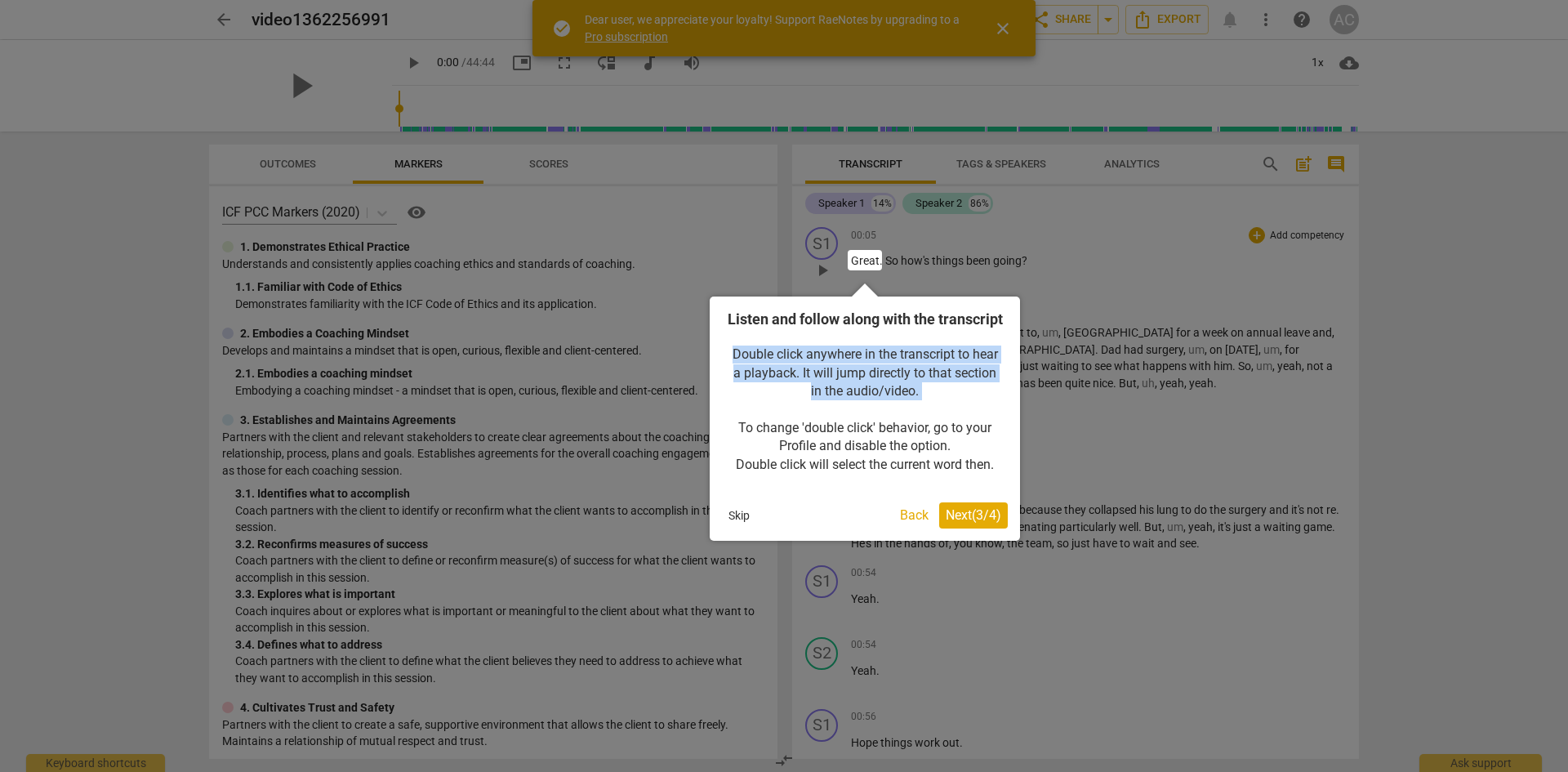
click at [964, 523] on span "Next ( 3 / 4 )" at bounding box center [973, 515] width 55 height 16
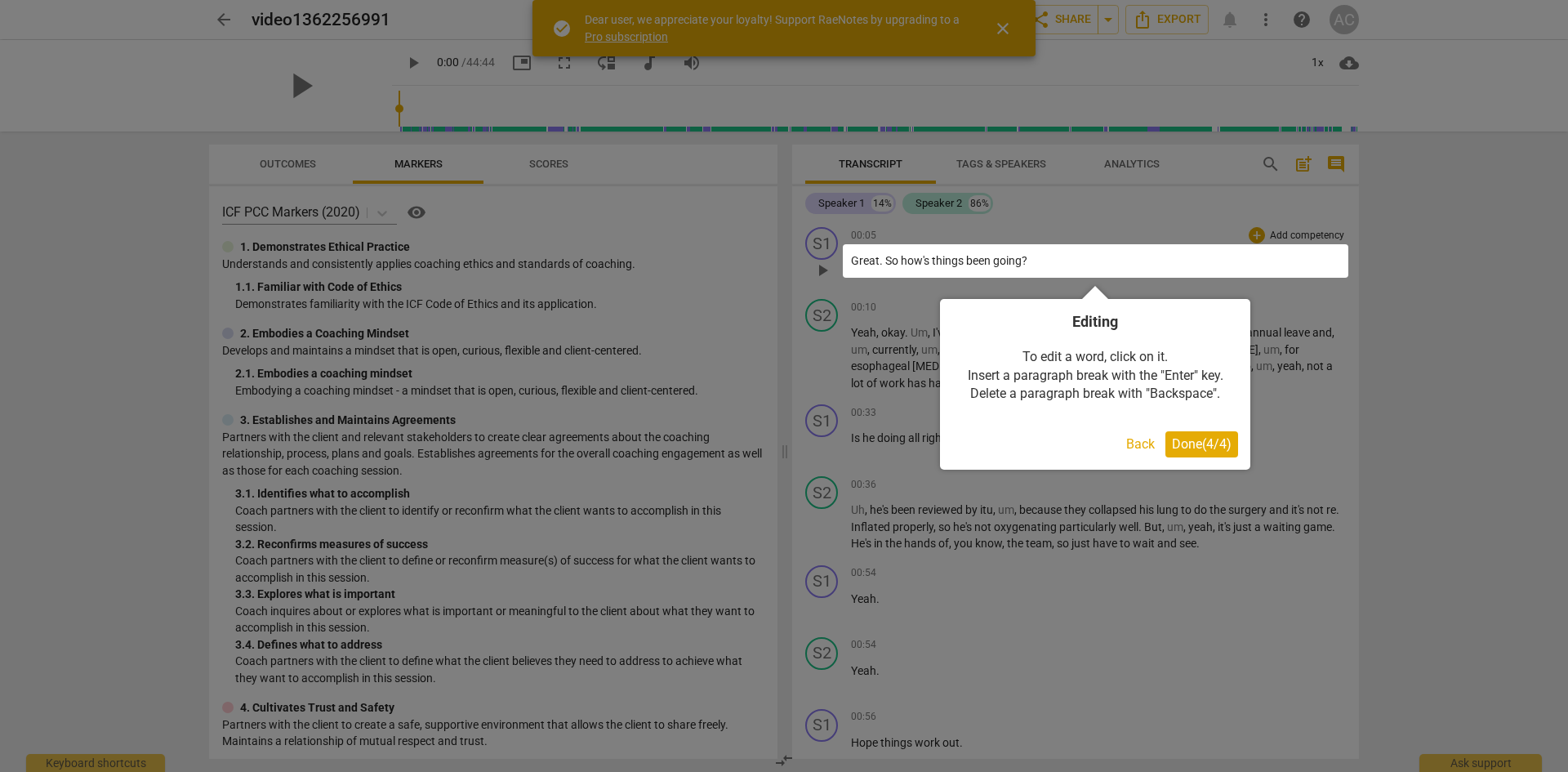
click at [1198, 446] on span "Done ( 4 / 4 )" at bounding box center [1201, 444] width 59 height 16
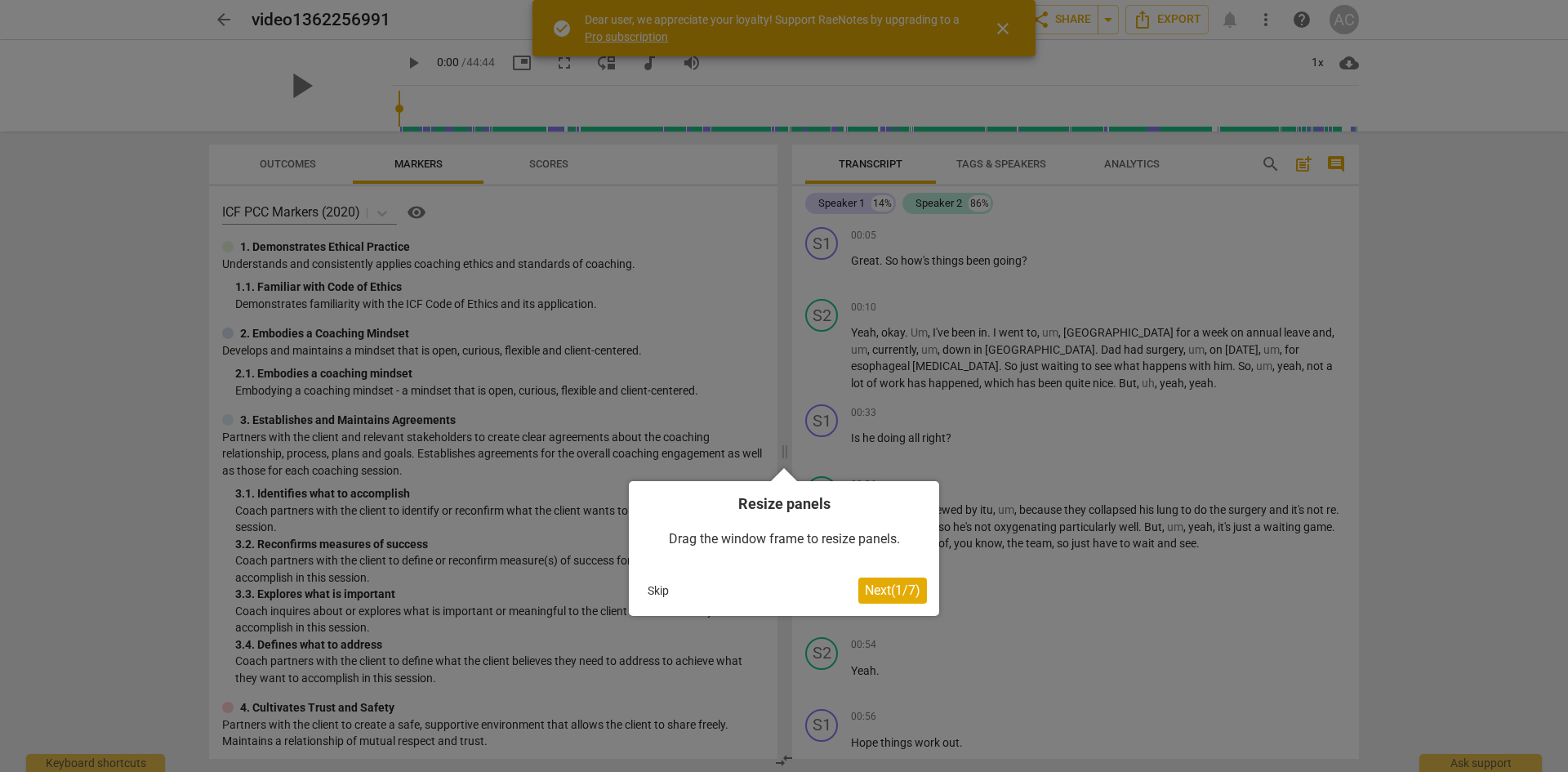
click at [875, 589] on span "Next ( 1 / 7 )" at bounding box center [893, 590] width 55 height 16
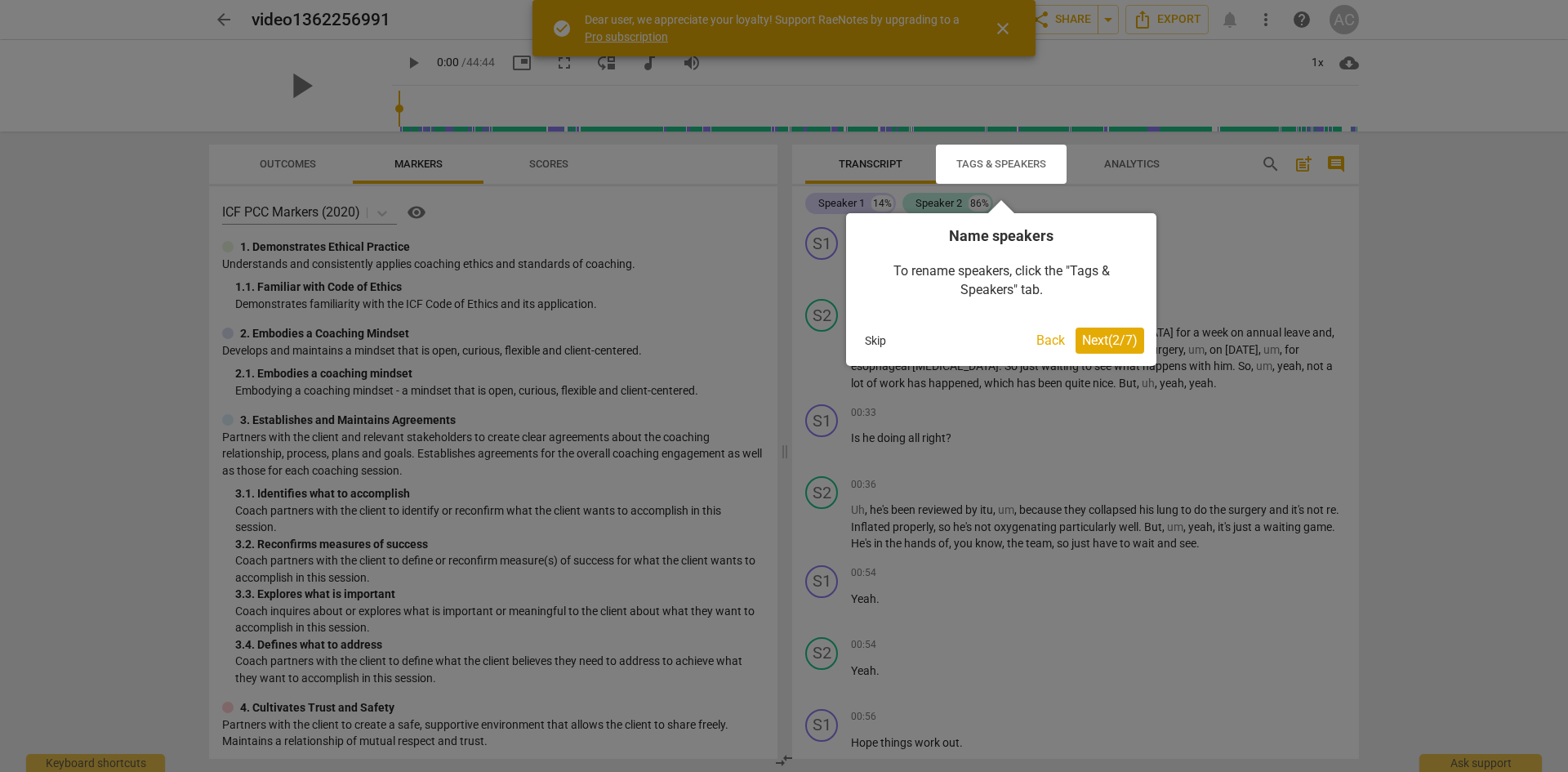
click at [1106, 338] on span "Next ( 2 / 7 )" at bounding box center [1109, 340] width 55 height 16
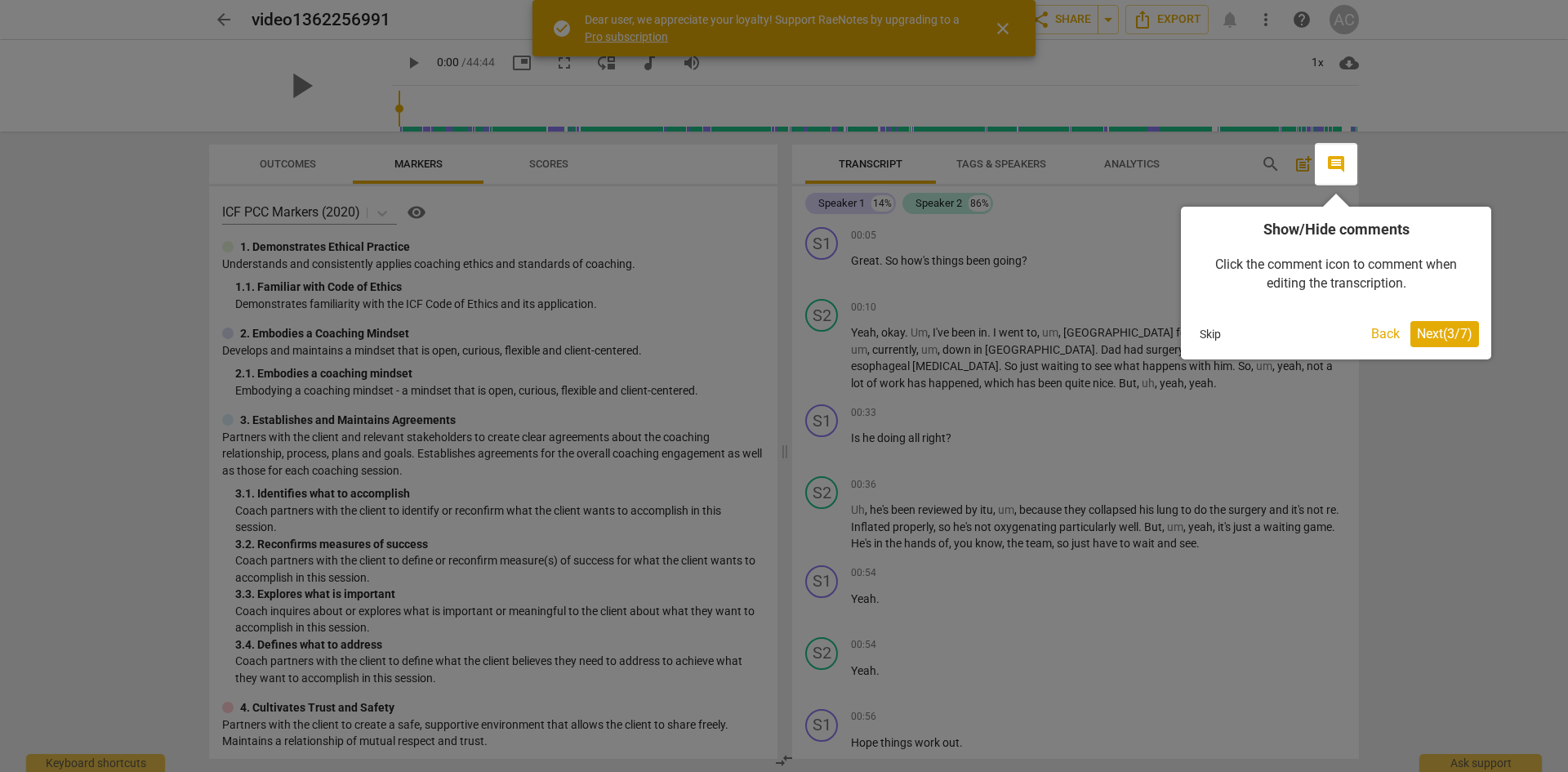
click at [1437, 337] on span "Next ( 3 / 7 )" at bounding box center [1445, 334] width 55 height 16
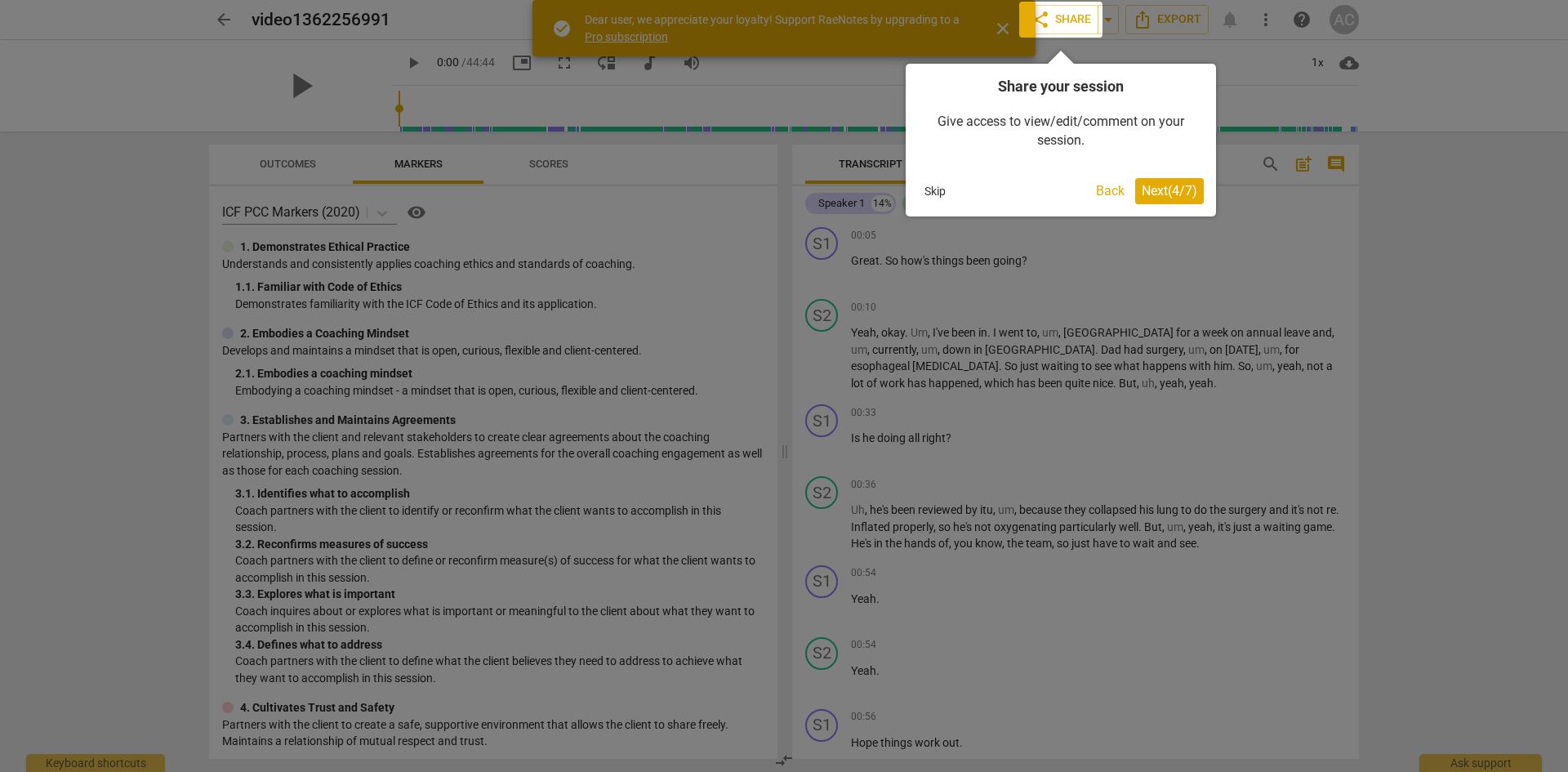
click at [1150, 192] on span "Next ( 4 / 7 )" at bounding box center [1169, 191] width 55 height 16
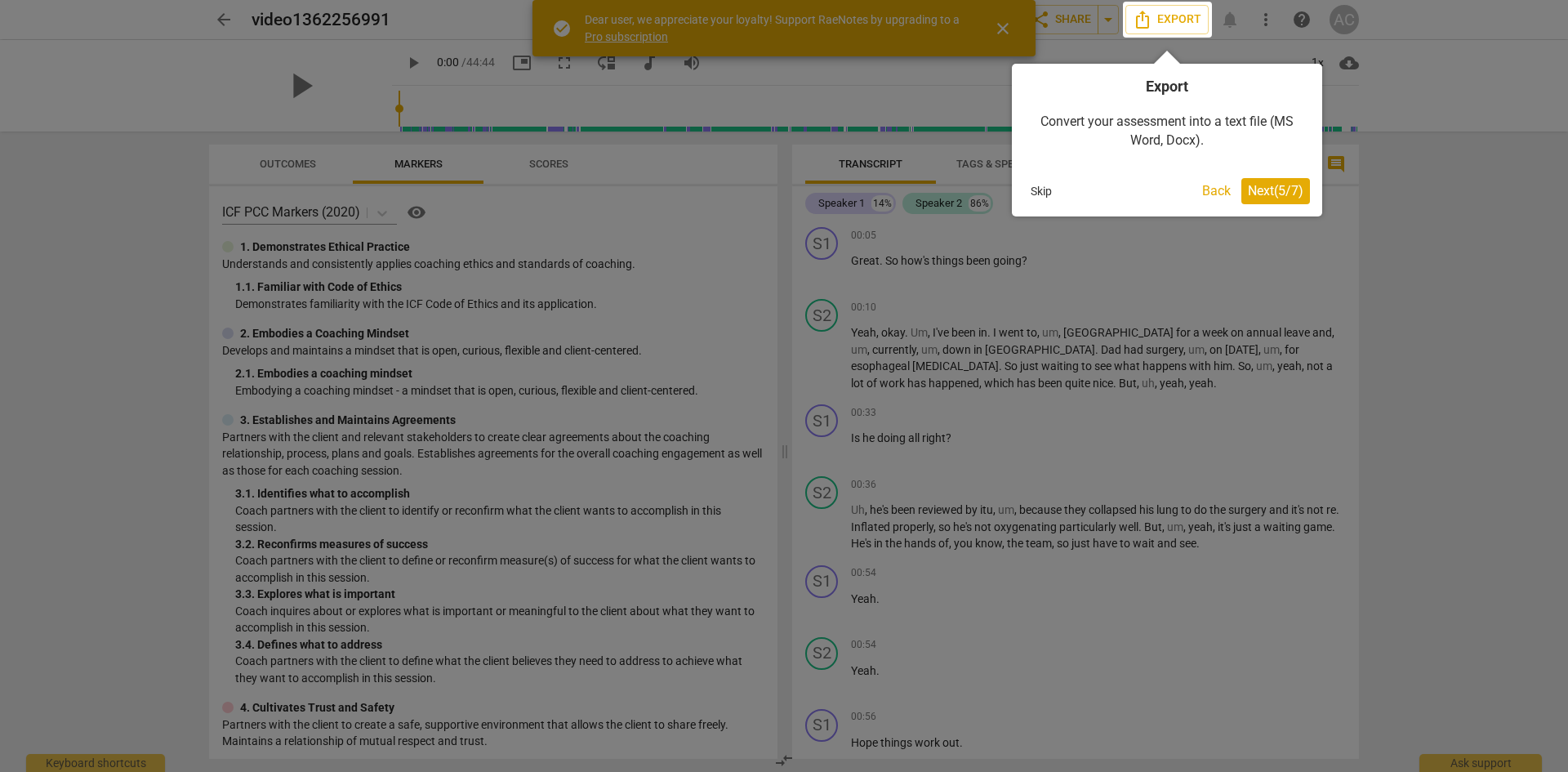
click at [1258, 183] on span "Next ( 5 / 7 )" at bounding box center [1275, 191] width 55 height 16
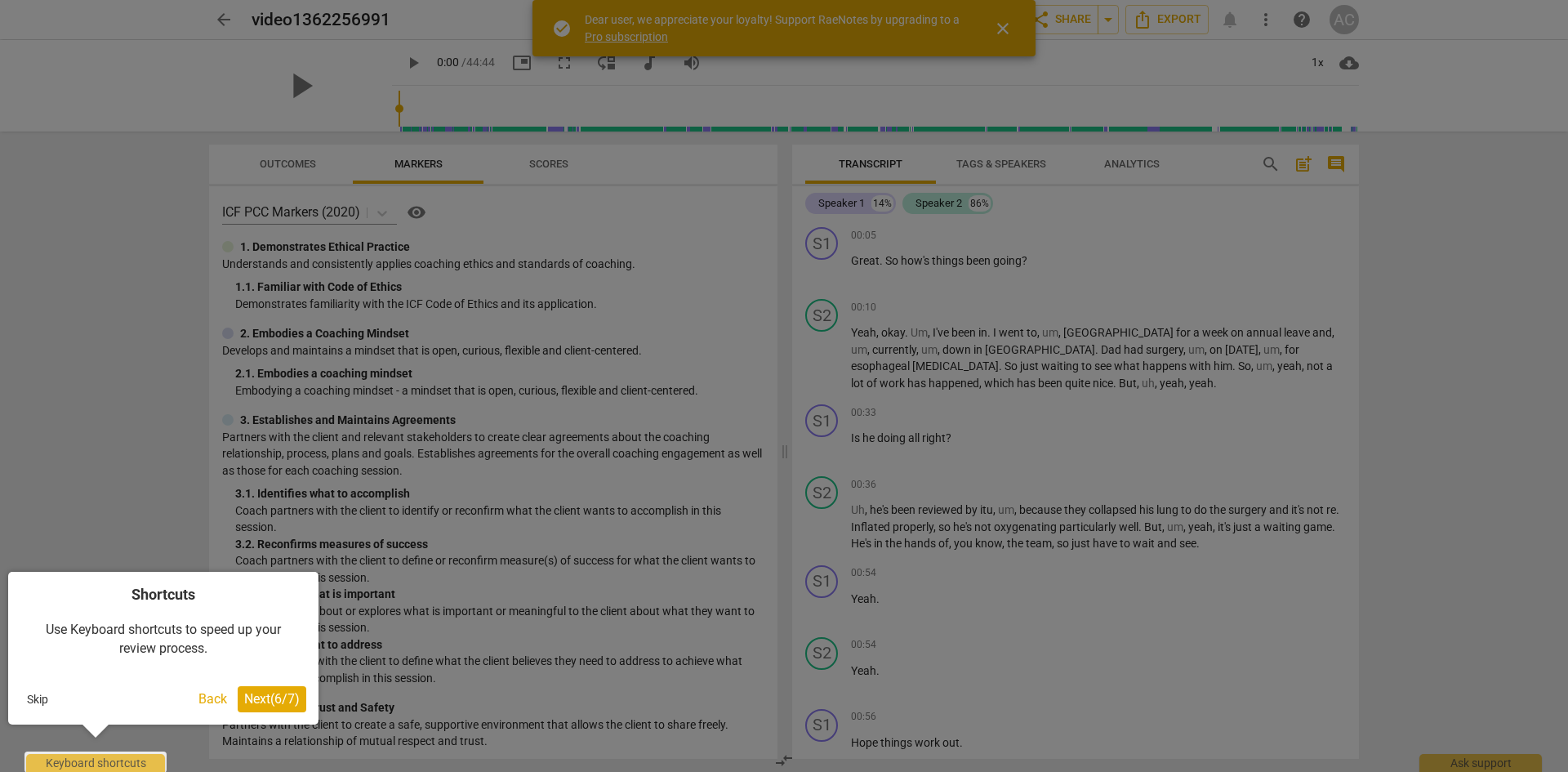
click at [256, 701] on span "Next ( 6 / 7 )" at bounding box center [272, 698] width 55 height 16
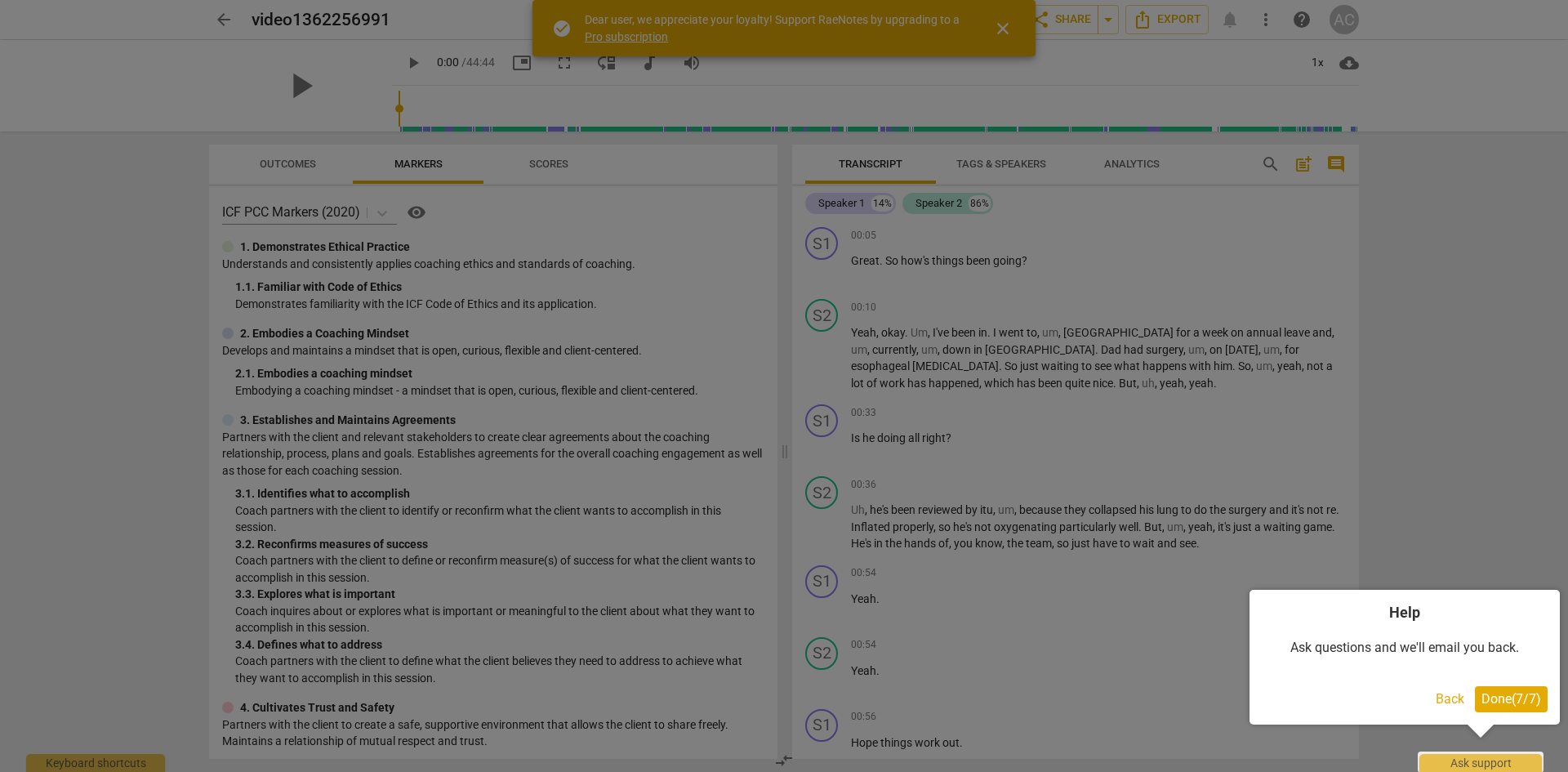
click at [1503, 702] on span "Done ( 7 / 7 )" at bounding box center [1511, 698] width 59 height 16
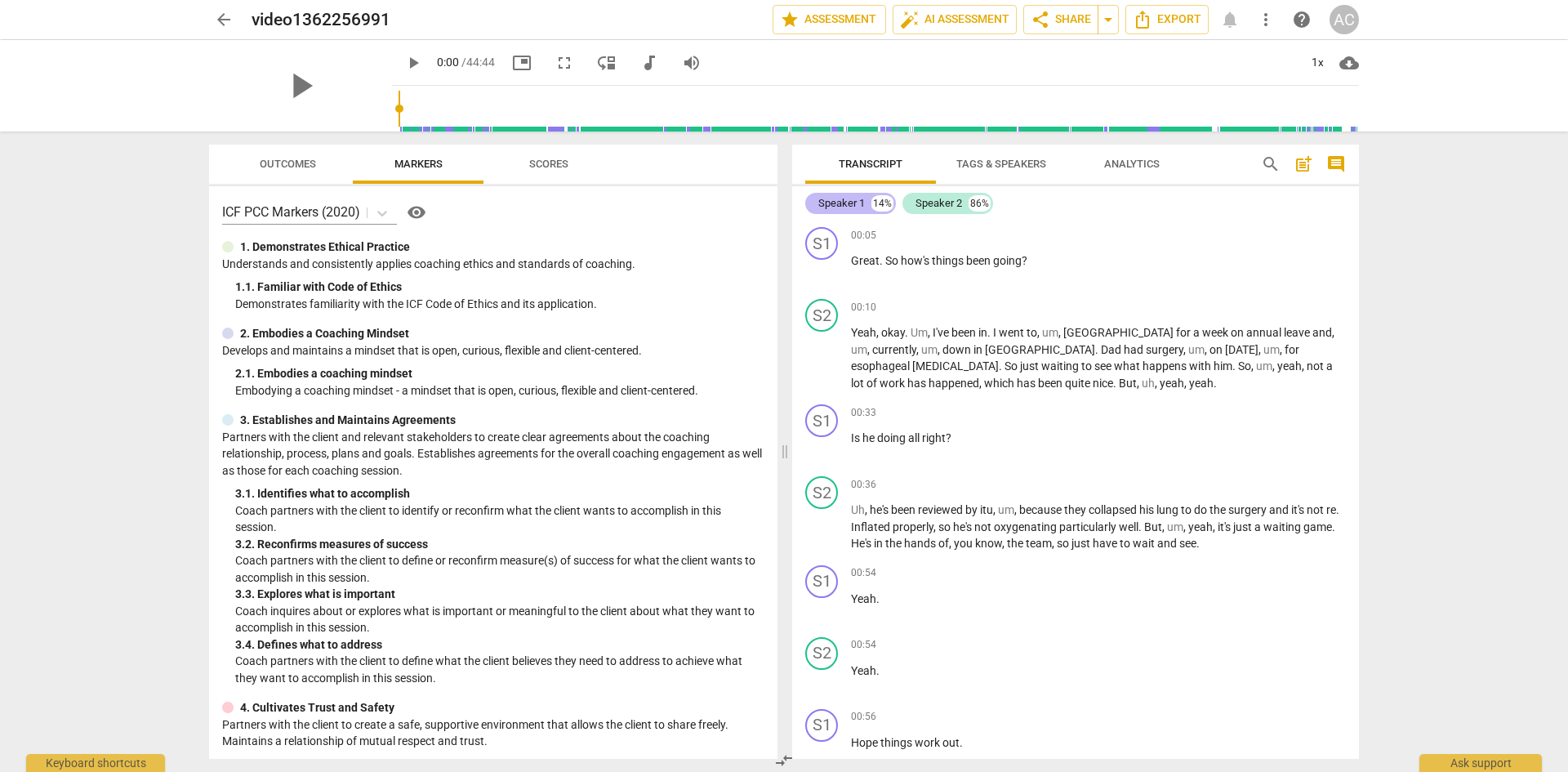
click at [833, 200] on div "Speaker 1" at bounding box center [842, 203] width 47 height 16
drag, startPoint x: 833, startPoint y: 204, endPoint x: 1204, endPoint y: 265, distance: 376.0
click at [1204, 265] on p "Great . So how's things been going ?" at bounding box center [1098, 261] width 495 height 17
click at [1012, 167] on span "Tags & Speakers" at bounding box center [1001, 163] width 90 height 13
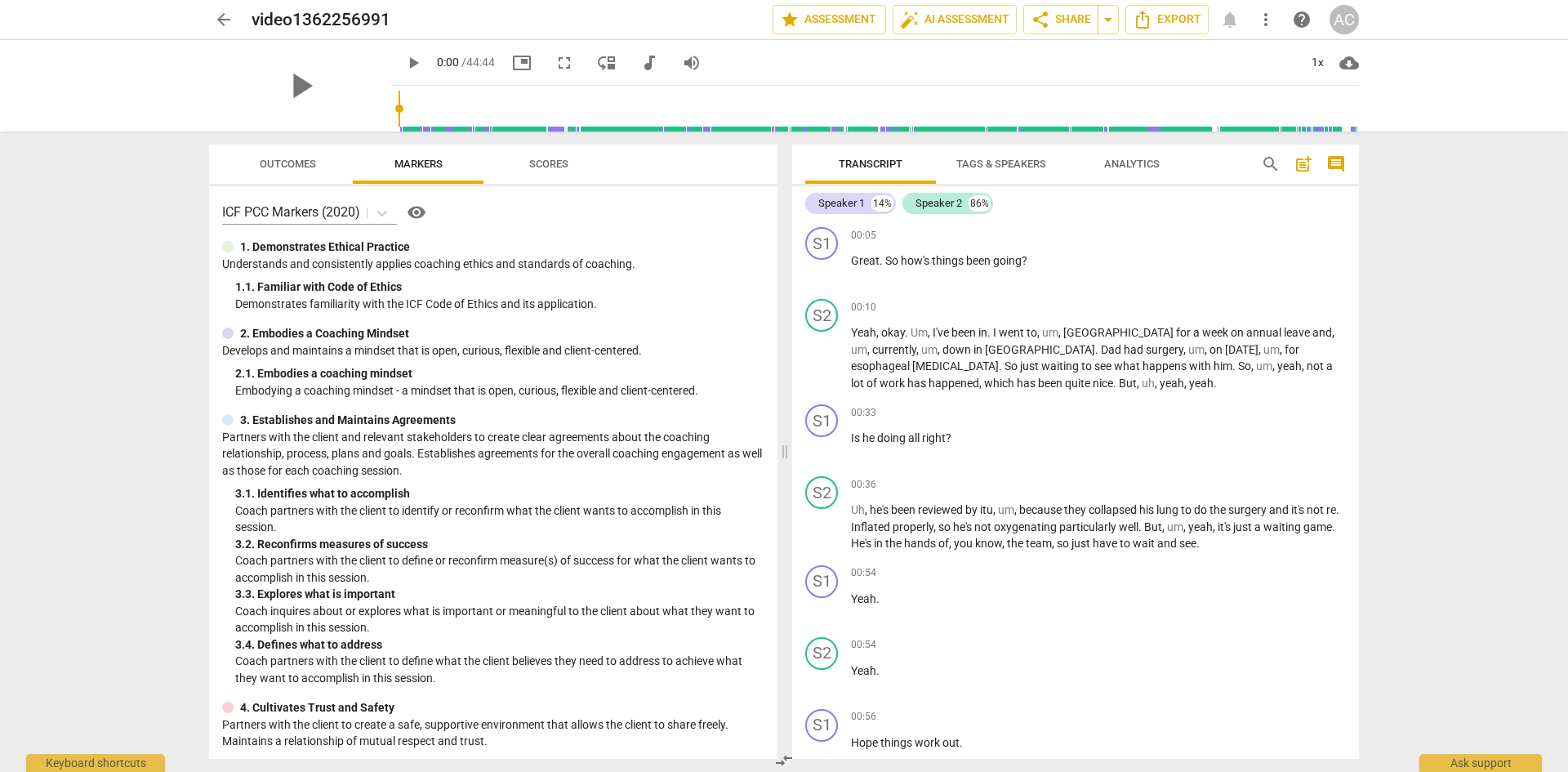
click at [1012, 167] on span "Tags & Speakers" at bounding box center [1001, 163] width 90 height 13
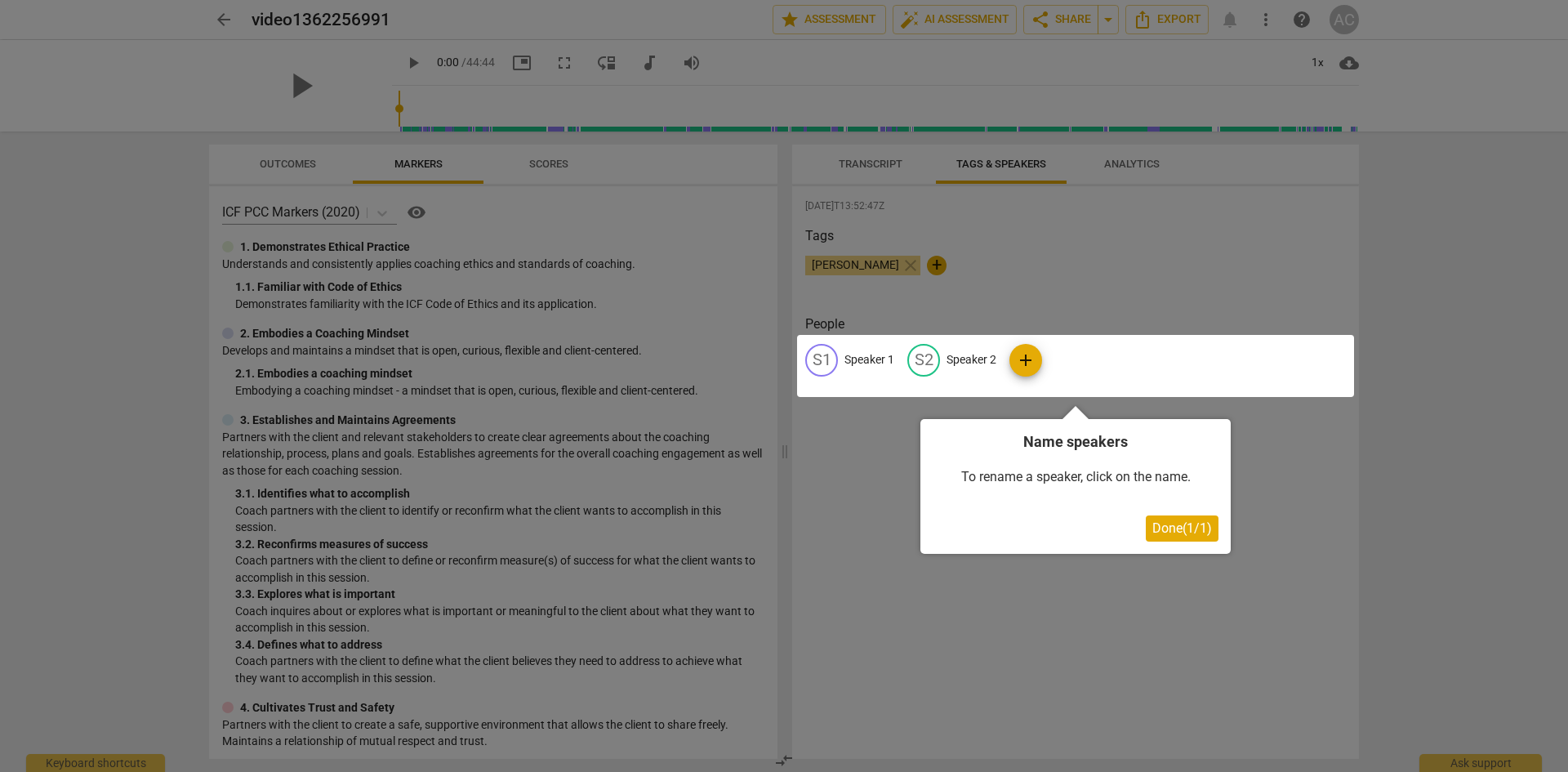
click at [848, 358] on div at bounding box center [1076, 366] width 557 height 62
click at [873, 361] on div at bounding box center [1076, 366] width 557 height 62
click at [866, 266] on div at bounding box center [784, 386] width 1568 height 772
drag, startPoint x: 879, startPoint y: 265, endPoint x: 834, endPoint y: 350, distance: 96.2
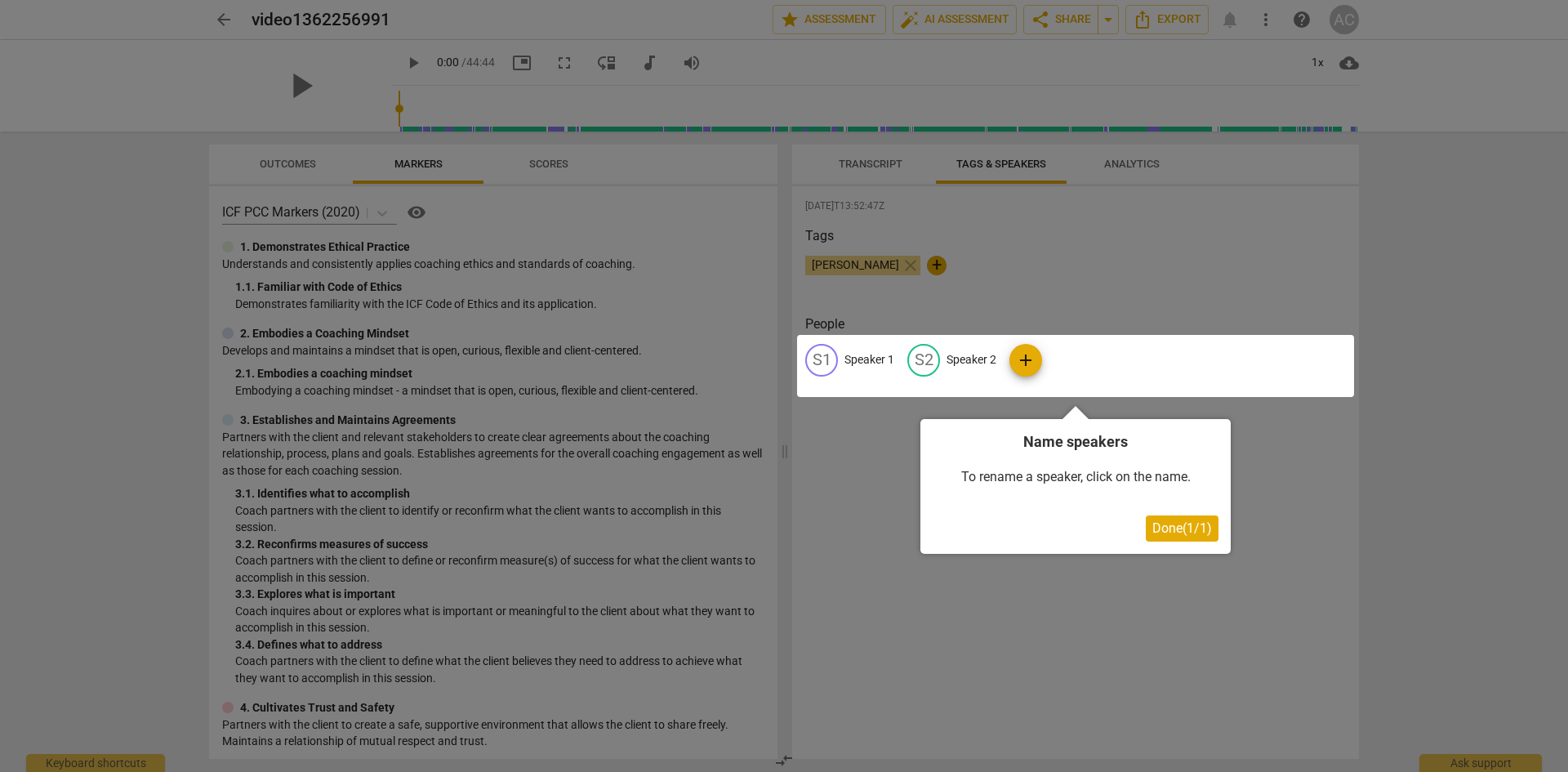
click at [834, 350] on div at bounding box center [784, 386] width 1568 height 772
click at [1023, 367] on div at bounding box center [1076, 366] width 557 height 62
click at [1026, 364] on div at bounding box center [1076, 366] width 557 height 62
drag, startPoint x: 1026, startPoint y: 364, endPoint x: 993, endPoint y: 364, distance: 33.0
click at [1026, 364] on div at bounding box center [1076, 366] width 557 height 62
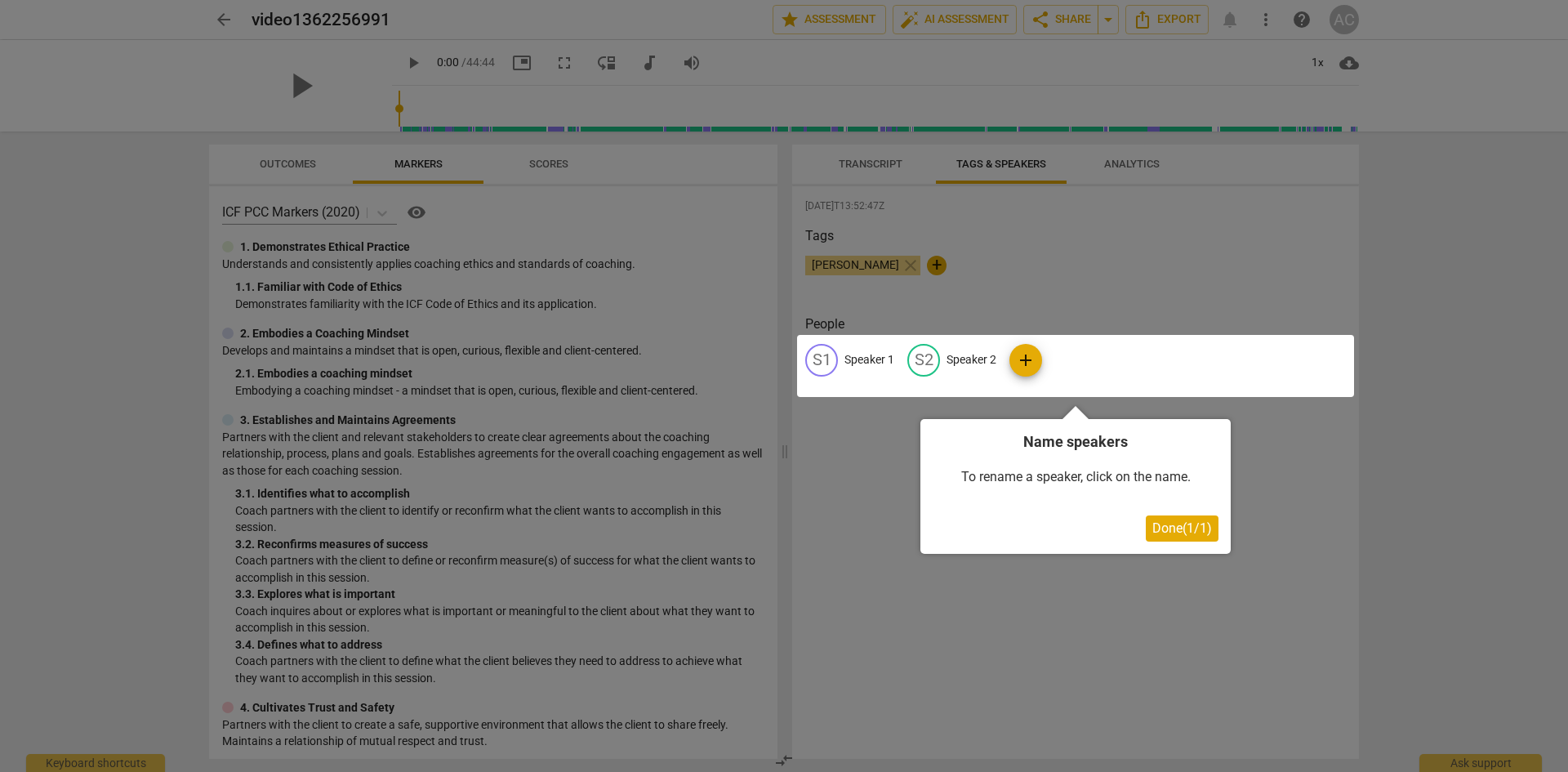
click at [847, 374] on div at bounding box center [1076, 366] width 557 height 62
click at [824, 359] on div at bounding box center [1076, 366] width 557 height 62
click at [859, 353] on div at bounding box center [1076, 366] width 557 height 62
click at [860, 355] on div at bounding box center [1076, 366] width 557 height 62
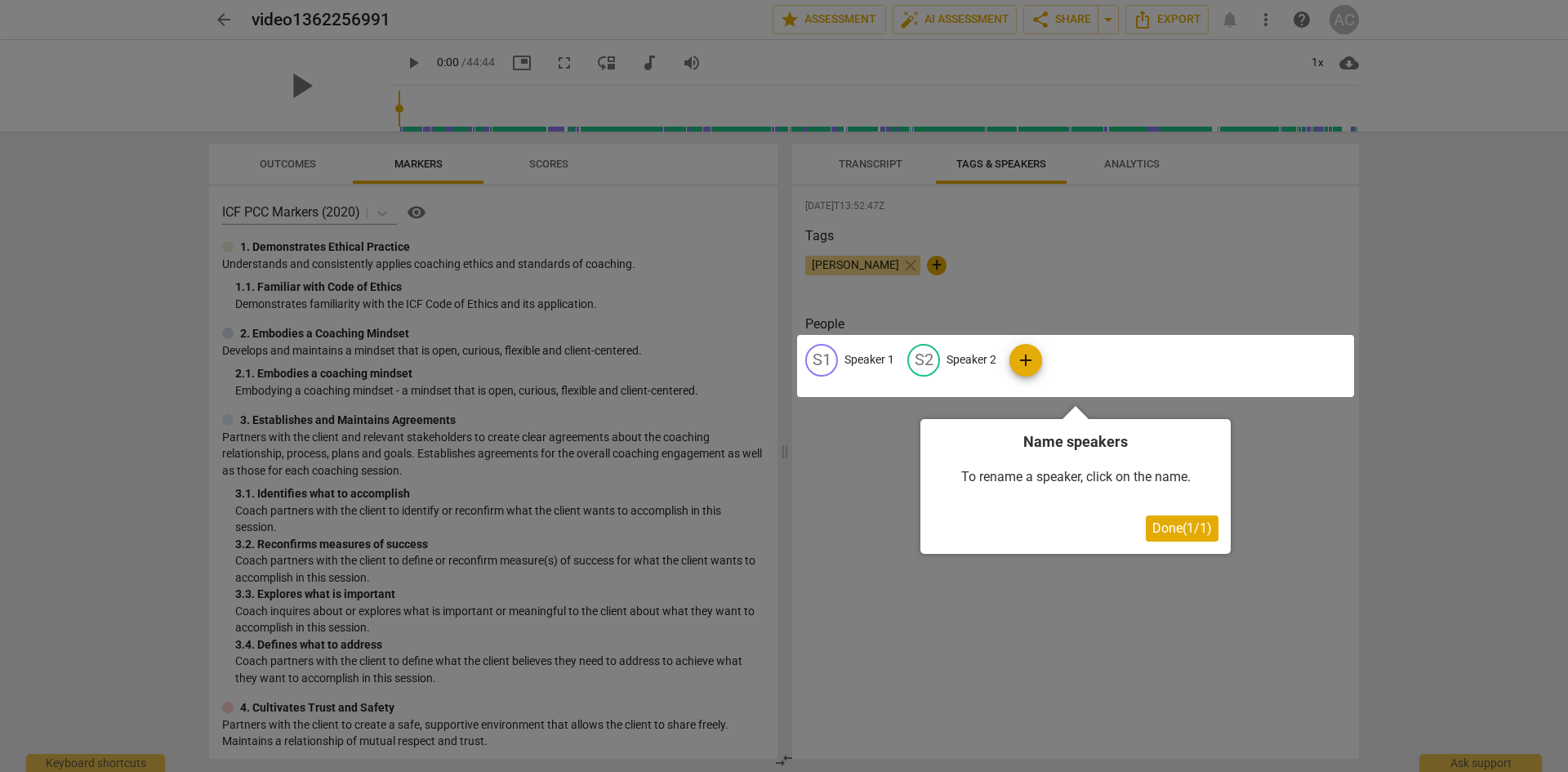
click at [1005, 283] on div at bounding box center [784, 386] width 1568 height 772
click at [1176, 532] on span "Done ( 1 / 1 )" at bounding box center [1182, 528] width 59 height 16
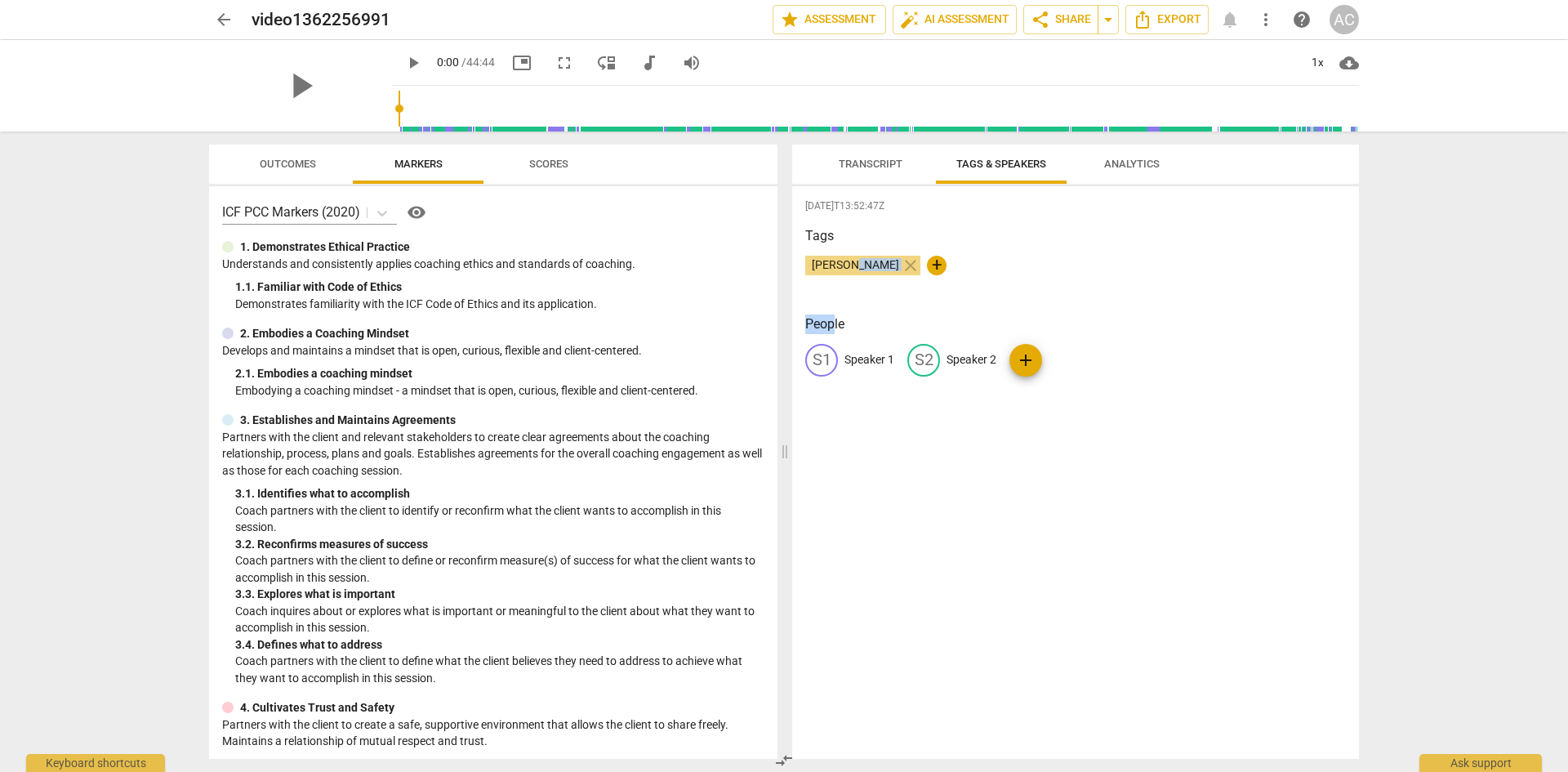
drag, startPoint x: 856, startPoint y: 263, endPoint x: 836, endPoint y: 332, distance: 71.8
click at [836, 332] on div "[DATE]T13:52:47Z Tags [PERSON_NAME] close + People S1 Speaker 1 S2 Speaker 2 add" at bounding box center [1076, 472] width 567 height 572
click at [928, 262] on span "+" at bounding box center [937, 266] width 19 height 19
click at [829, 359] on span "edit" at bounding box center [822, 360] width 19 height 19
type input "[PERSON_NAME]"
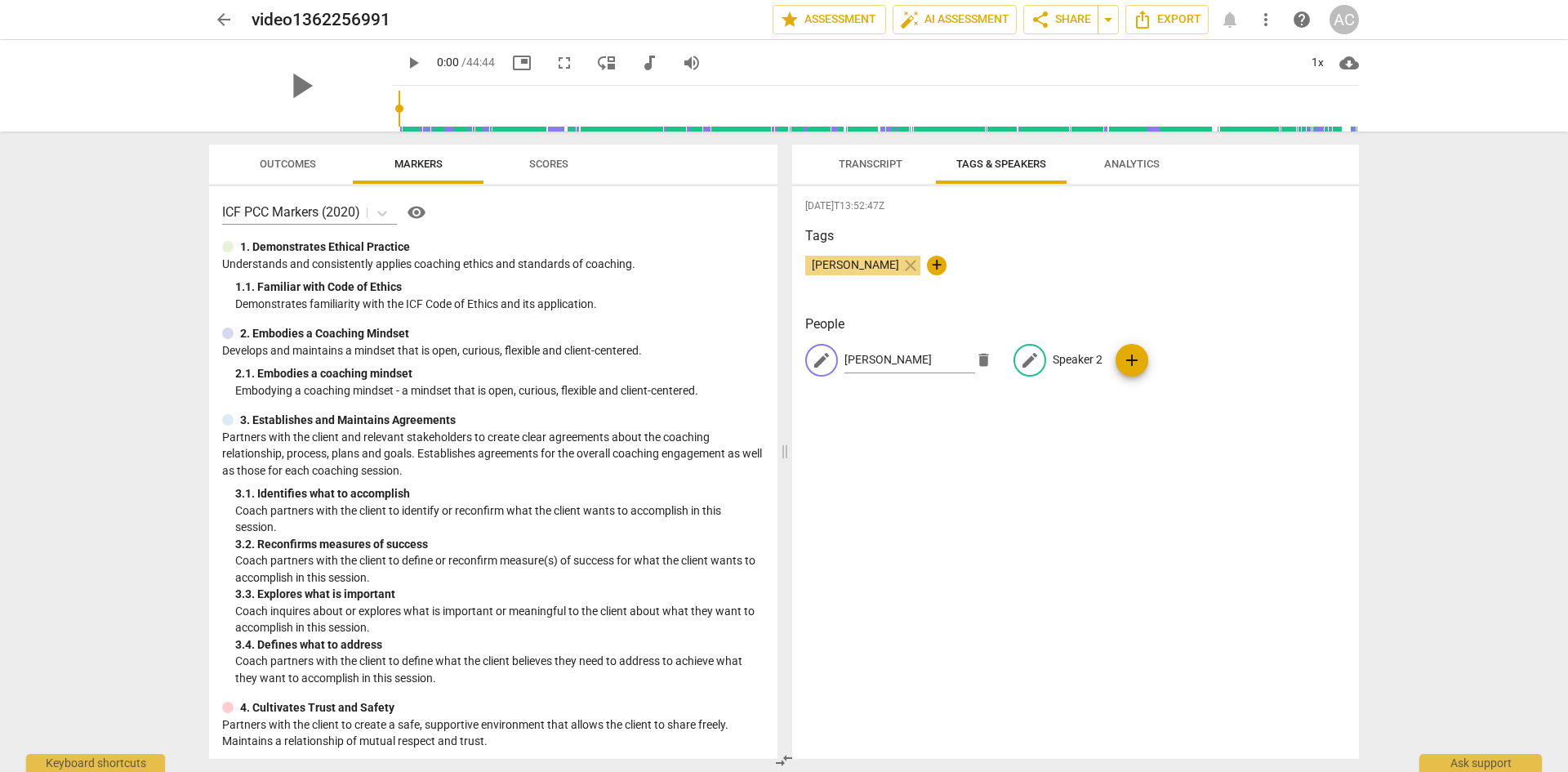
click at [1021, 359] on span "edit" at bounding box center [1030, 360] width 19 height 19
type input "[PERSON_NAME]"
click at [1222, 525] on div "[DATE]T13:52:47Z Tags [PERSON_NAME] close + People AN [PERSON_NAME] edit [PERSO…" at bounding box center [1076, 472] width 567 height 572
click at [867, 163] on span "Transcript" at bounding box center [871, 163] width 64 height 13
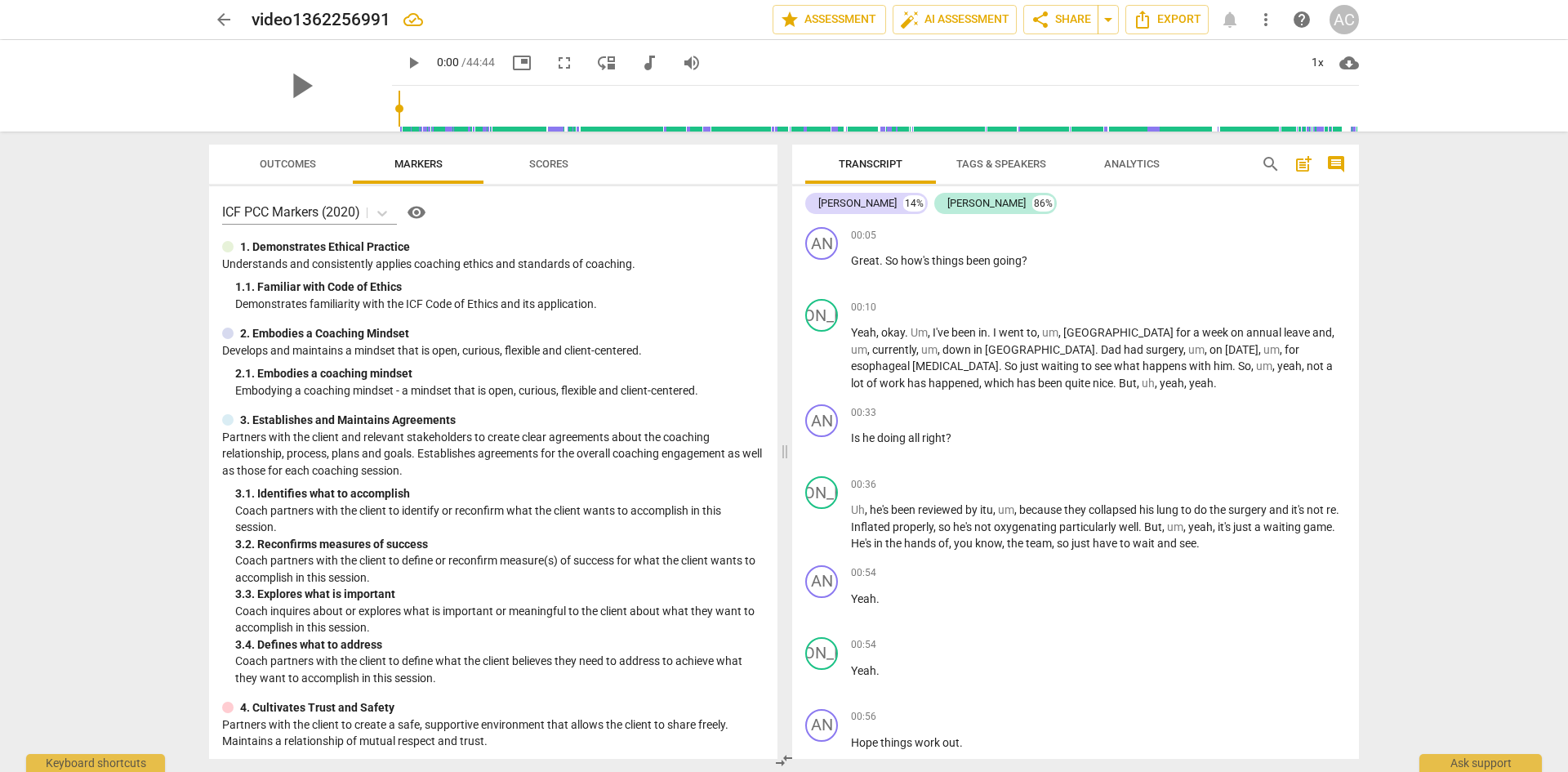
click at [558, 164] on span "Scores" at bounding box center [549, 163] width 39 height 13
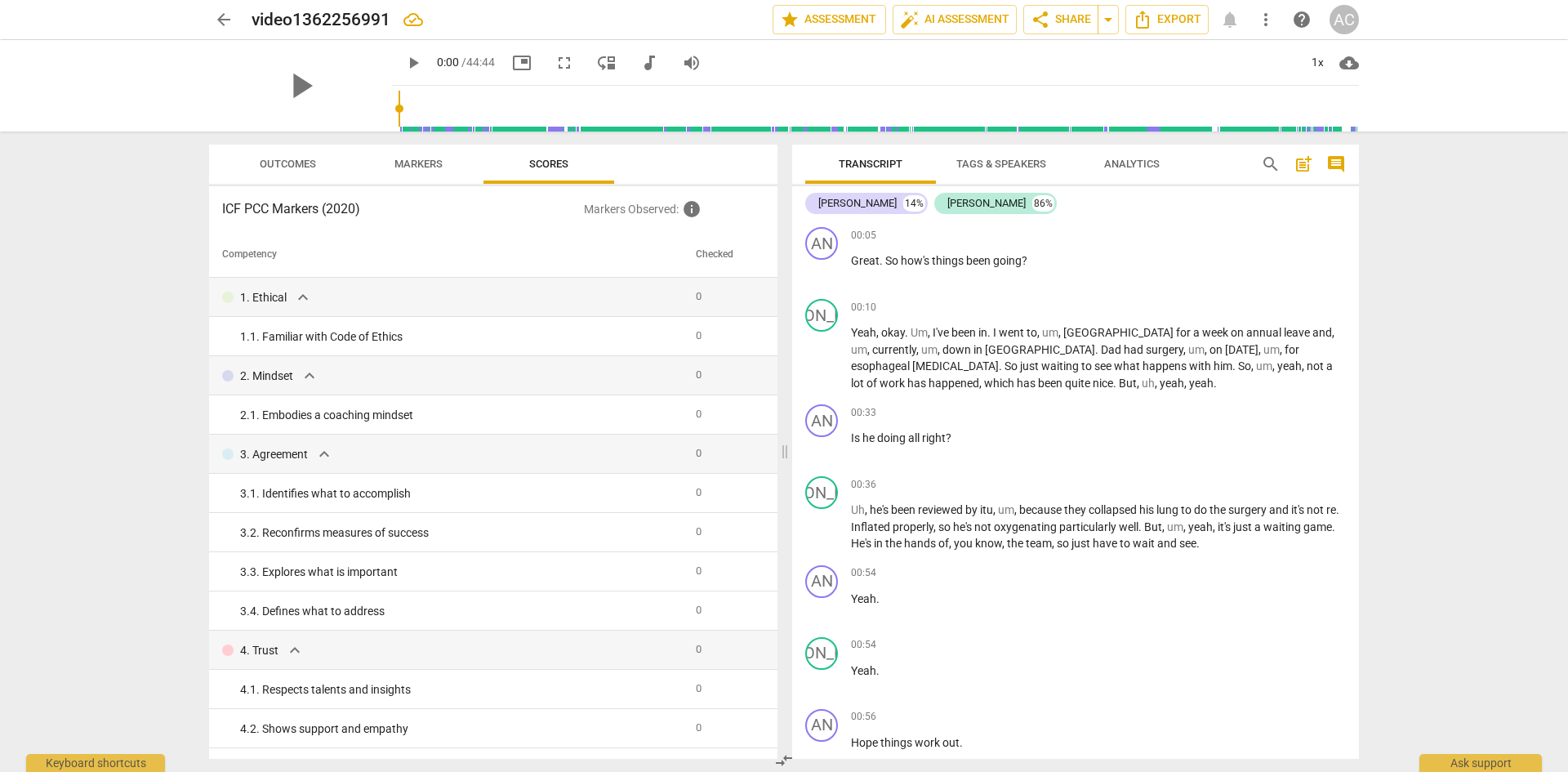
click at [1126, 167] on span "Analytics" at bounding box center [1131, 163] width 55 height 13
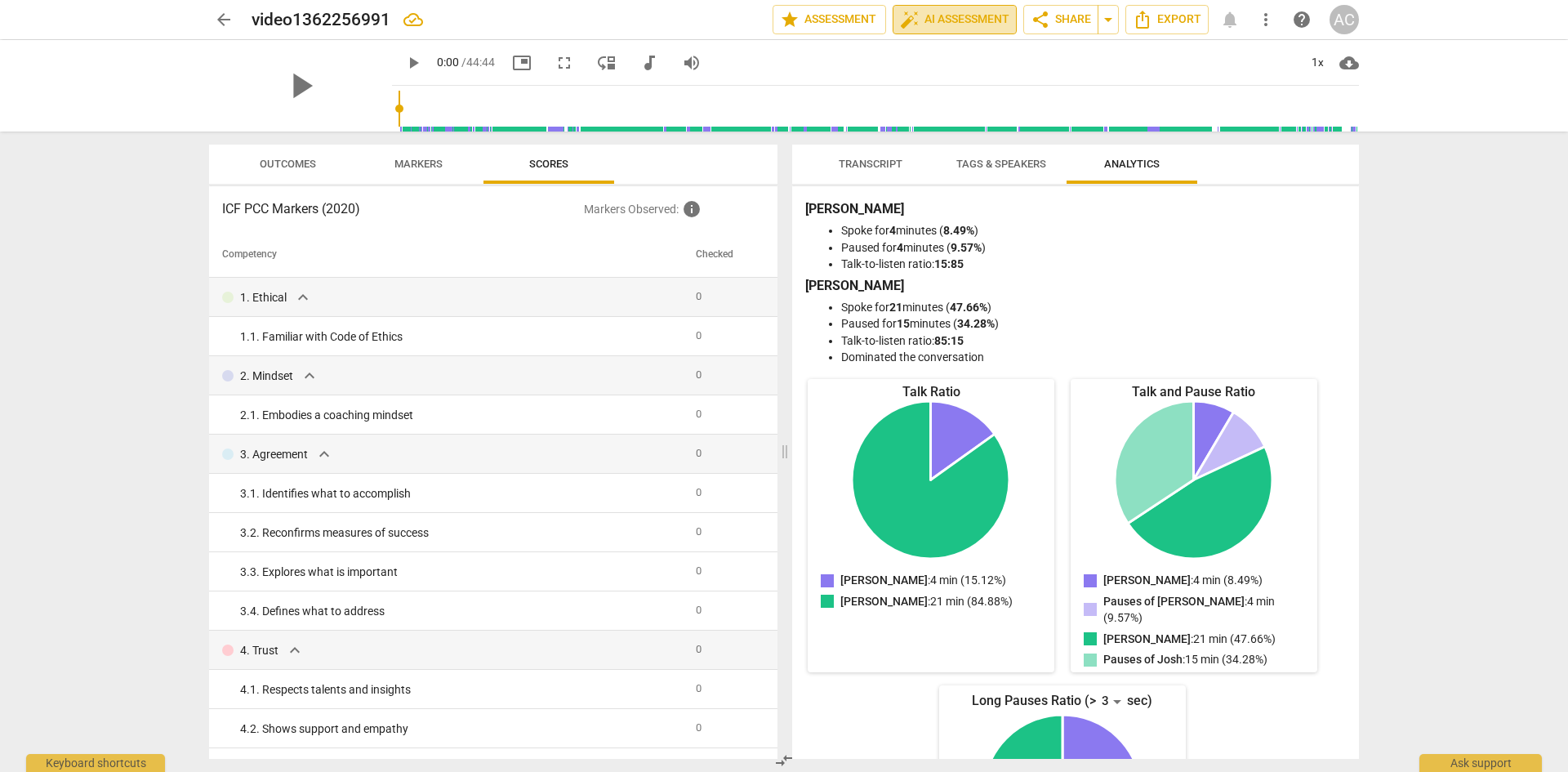
click at [947, 20] on span "auto_fix_high AI Assessment" at bounding box center [955, 19] width 110 height 19
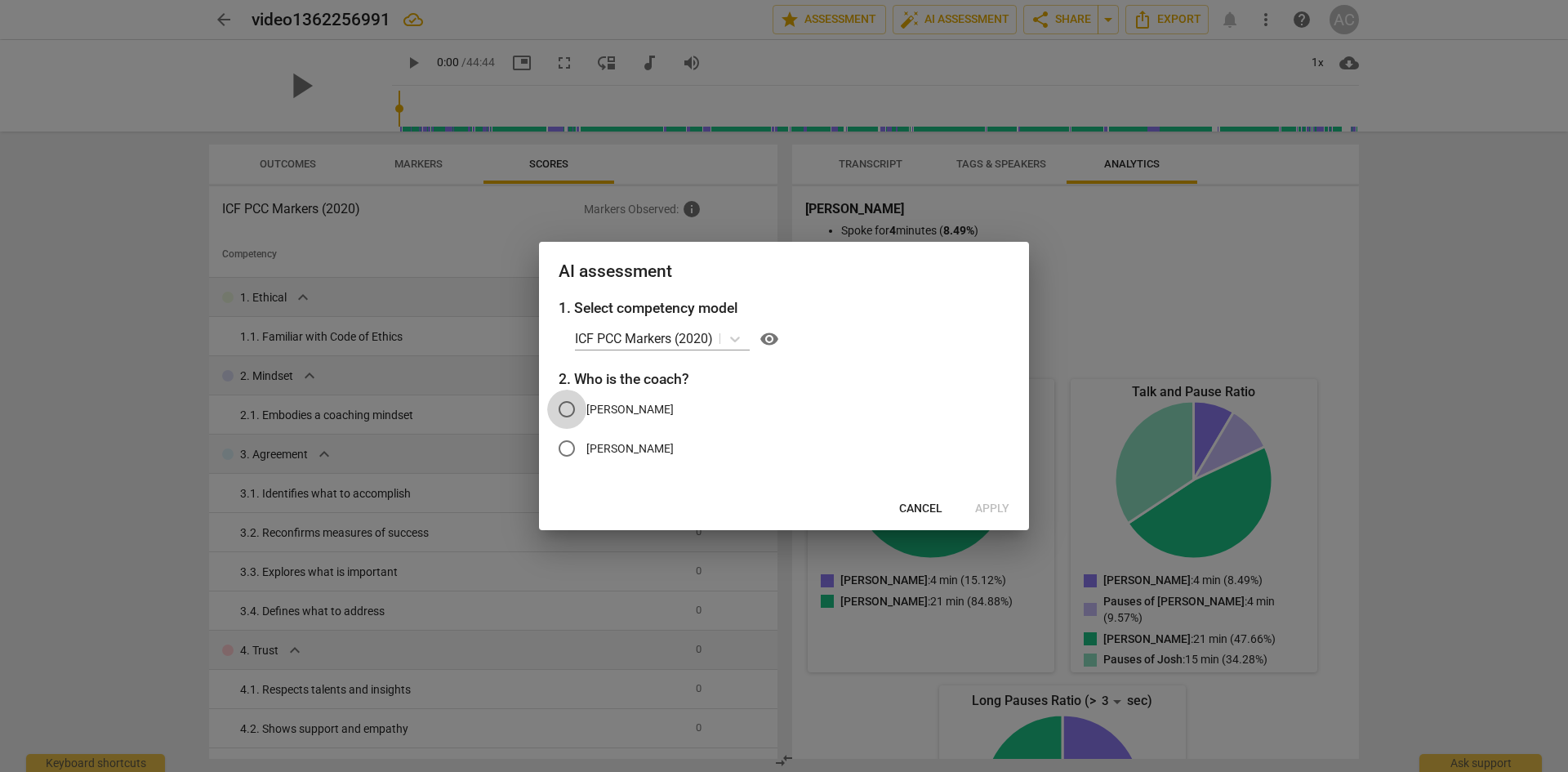
click at [567, 404] on input "[PERSON_NAME]" at bounding box center [567, 409] width 39 height 39
radio input "true"
click at [990, 506] on span "Apply" at bounding box center [992, 508] width 34 height 16
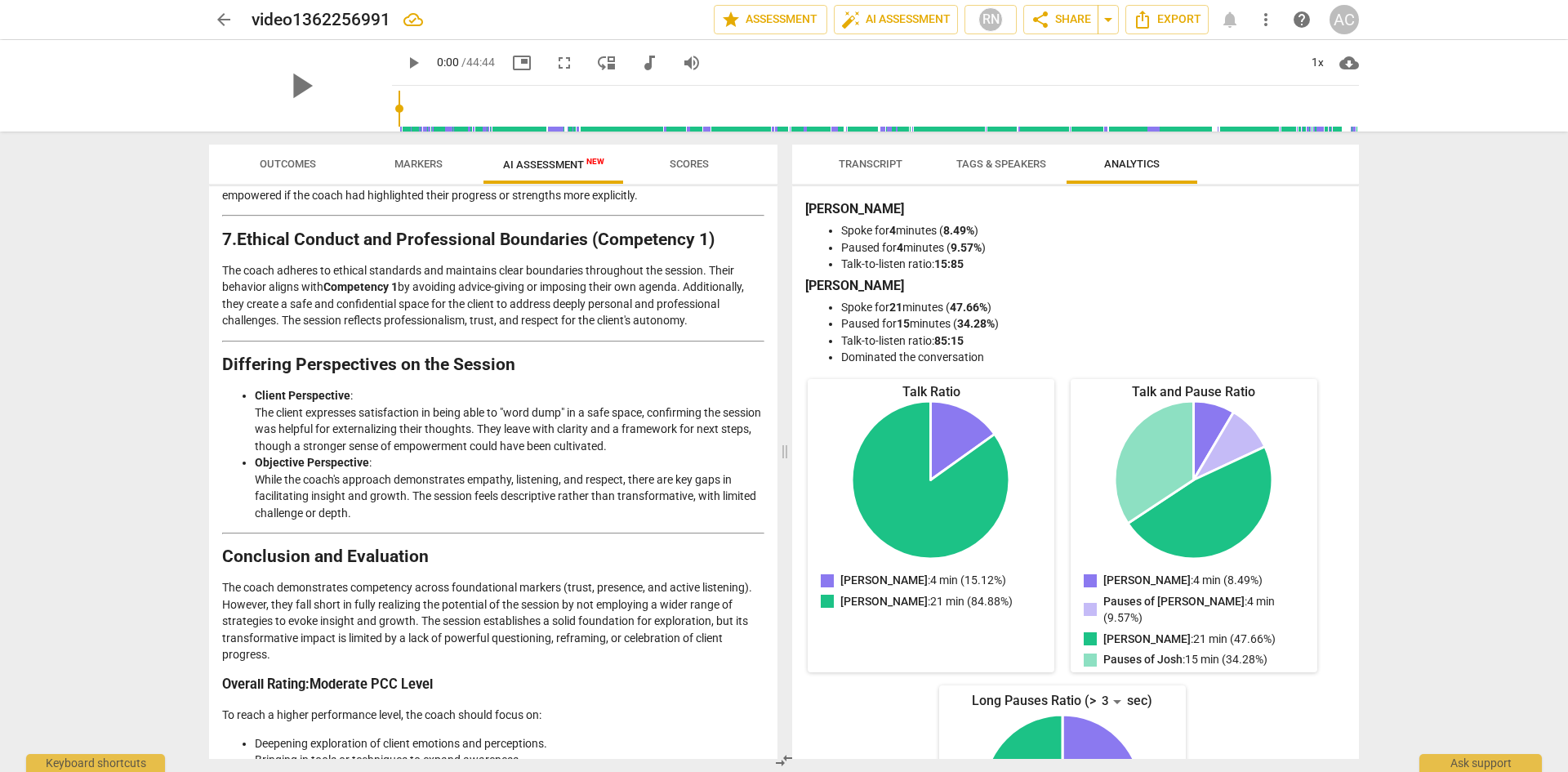
scroll to position [2729, 0]
